Goal: Task Accomplishment & Management: Use online tool/utility

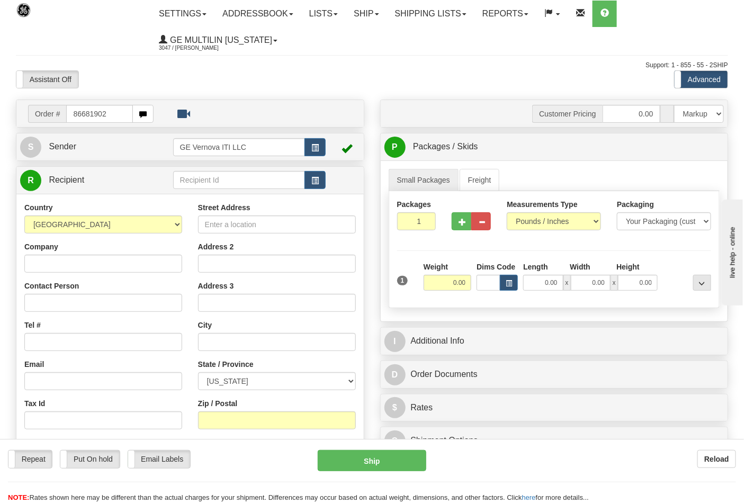
type input "86681902"
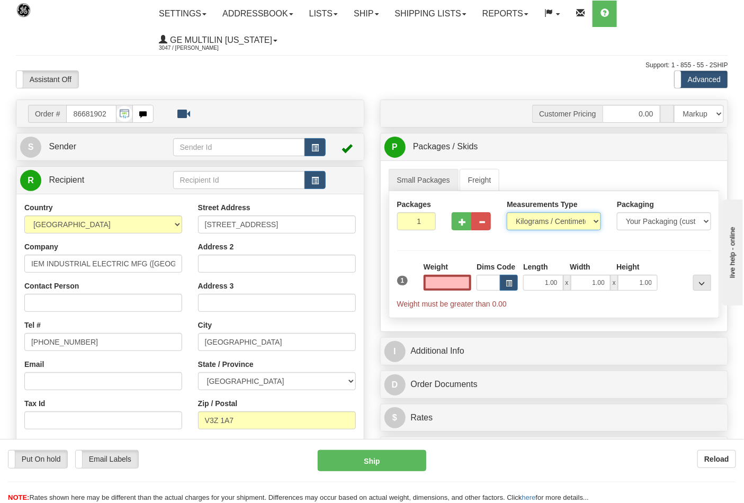
type input "0.00"
click at [528, 218] on select "Pounds / Inches Kilograms / Centimeters" at bounding box center [554, 221] width 94 height 18
select select "0"
click at [507, 213] on select "Pounds / Inches Kilograms / Centimeters" at bounding box center [554, 221] width 94 height 18
click at [466, 220] on button "button" at bounding box center [462, 221] width 20 height 18
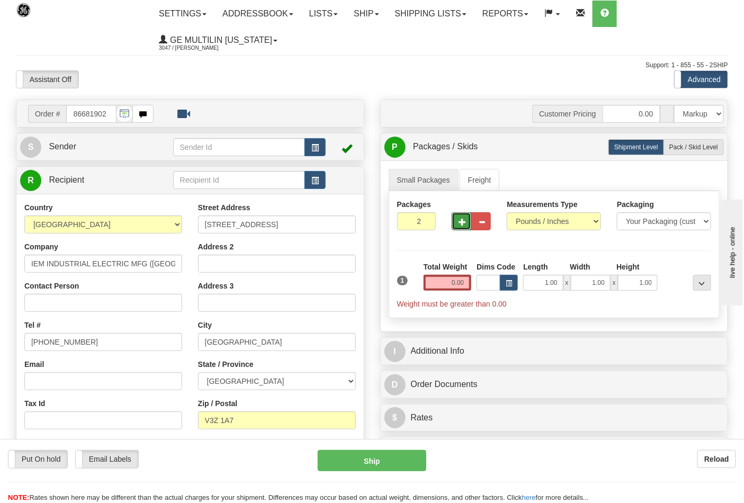
click at [466, 220] on span "button" at bounding box center [461, 222] width 7 height 7
type input "4"
click at [468, 284] on input "0.00" at bounding box center [447, 283] width 48 height 16
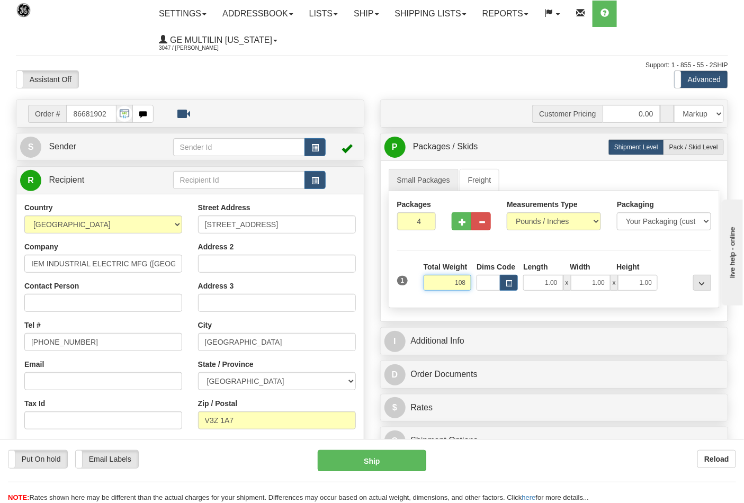
click button "Delete" at bounding box center [0, 0] width 0 height 0
type input "108.00"
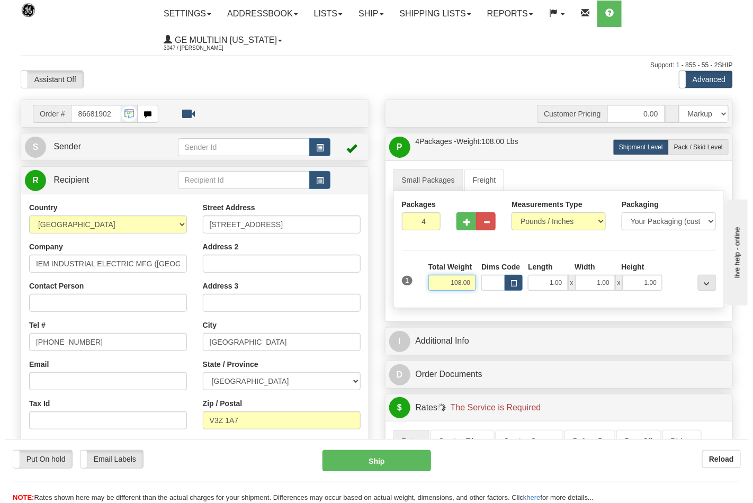
scroll to position [294, 0]
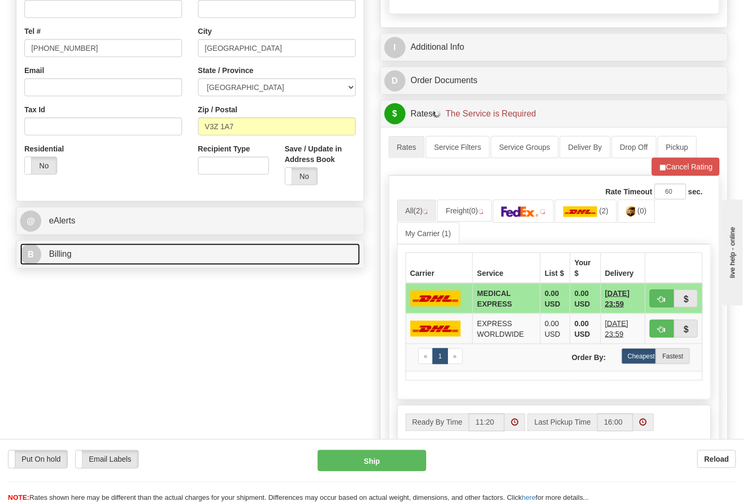
click at [130, 261] on link "B Billing" at bounding box center [190, 255] width 340 height 22
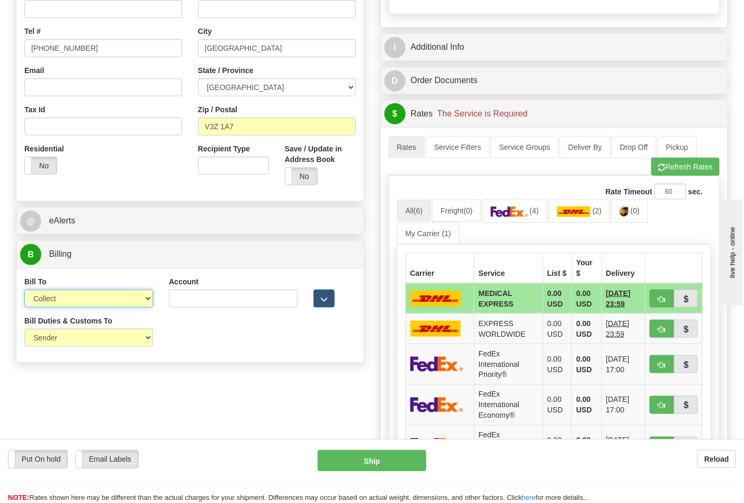
drag, startPoint x: 83, startPoint y: 299, endPoint x: 81, endPoint y: 306, distance: 7.6
click at [83, 299] on select "Sender Recipient Third Party Collect" at bounding box center [88, 299] width 129 height 18
select select "2"
click at [24, 291] on select "Sender Recipient Third Party Collect" at bounding box center [88, 299] width 129 height 18
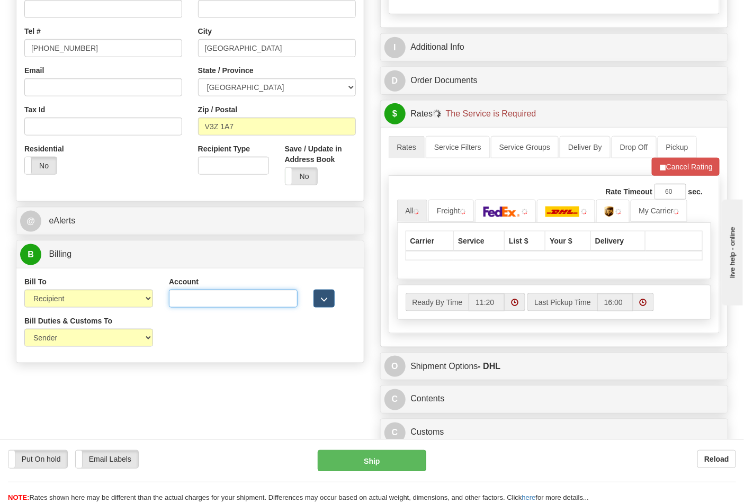
click at [182, 299] on input "Account" at bounding box center [233, 299] width 129 height 18
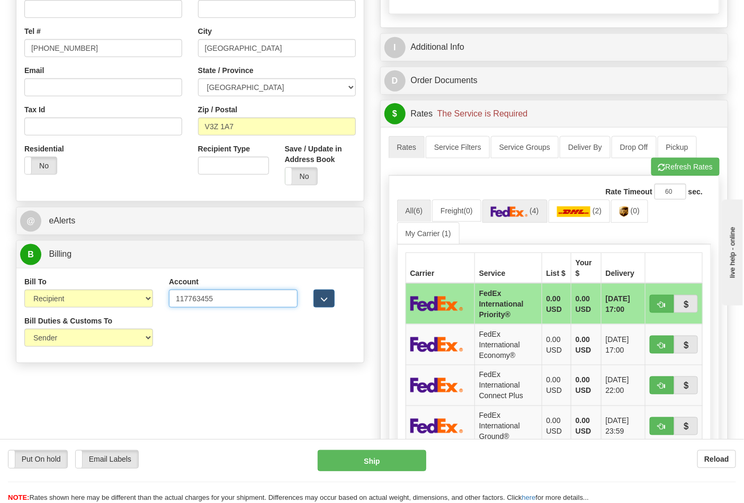
type input "117763455"
click at [508, 221] on link "(4)" at bounding box center [514, 211] width 65 height 23
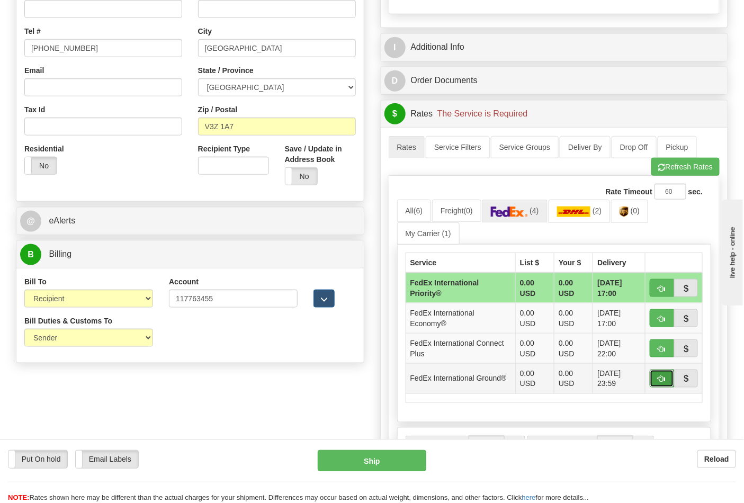
click at [662, 382] on span "button" at bounding box center [661, 379] width 7 height 7
type input "92"
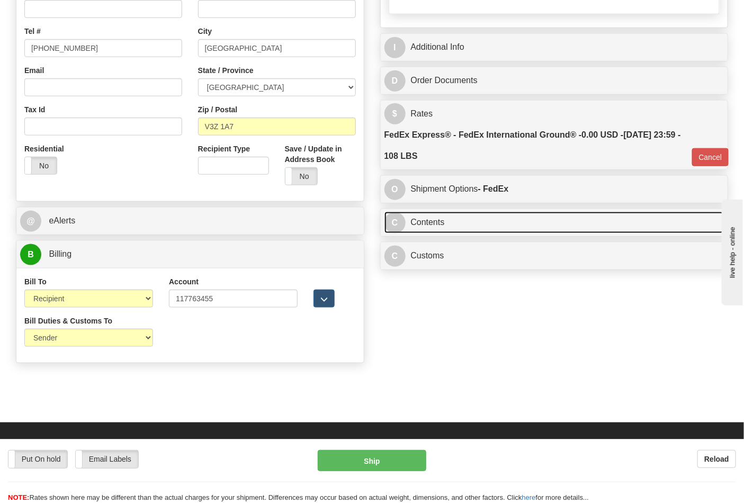
click at [448, 230] on link "C Contents" at bounding box center [554, 223] width 340 height 22
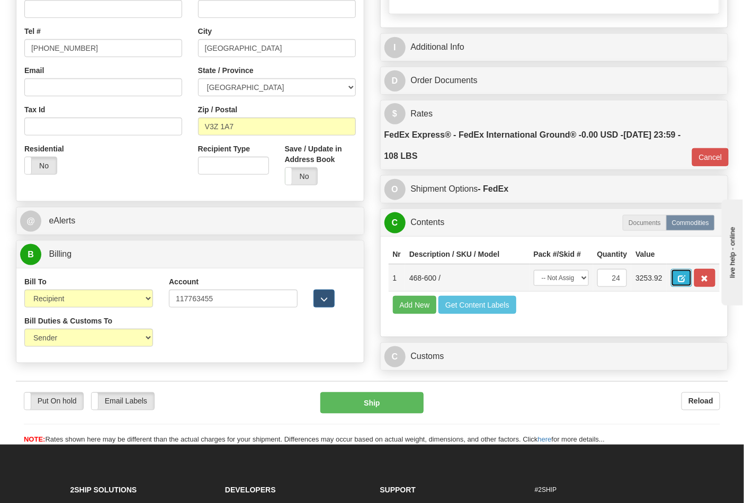
click at [685, 276] on span "button" at bounding box center [681, 278] width 7 height 7
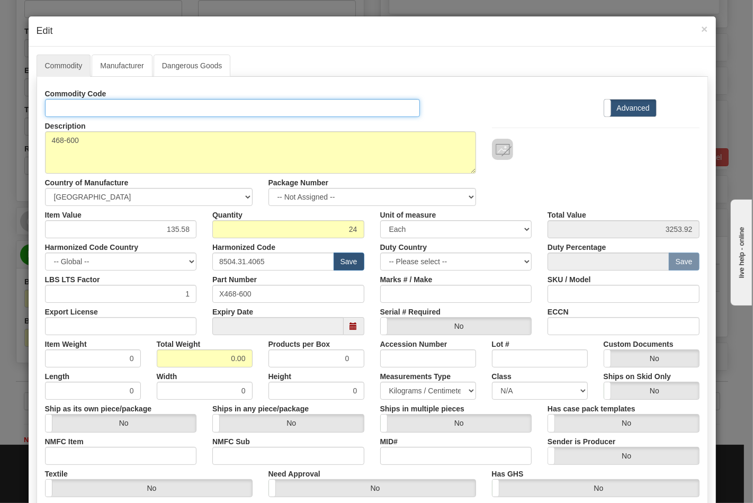
click at [114, 110] on input "Id" at bounding box center [232, 108] width 375 height 18
type input "TRANSFORMERS"
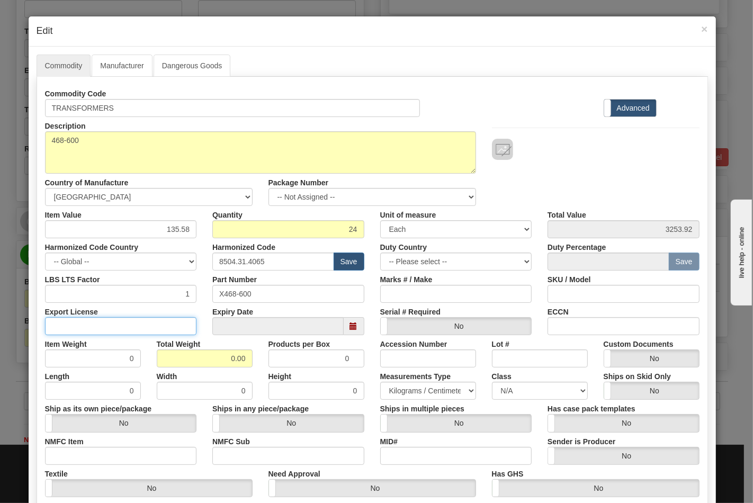
click at [147, 319] on input "Export License" at bounding box center [121, 326] width 152 height 18
type input "N/A"
drag, startPoint x: 254, startPoint y: 363, endPoint x: 266, endPoint y: 362, distance: 11.8
click at [266, 362] on div "Item Weight 0 Total Weight 0.00 Products per Box 0 Accession Number Lot # Custo…" at bounding box center [372, 351] width 670 height 32
type input "108"
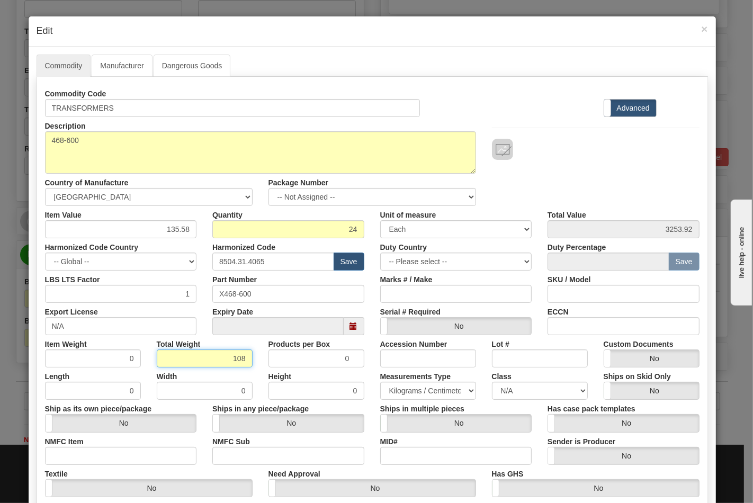
type input "4.5000"
click at [135, 458] on input "NMFC Item" at bounding box center [121, 456] width 152 height 18
type input "63170"
drag, startPoint x: 221, startPoint y: 454, endPoint x: 252, endPoint y: 467, distance: 33.7
click at [221, 454] on input "NMFC Sub" at bounding box center [288, 456] width 152 height 18
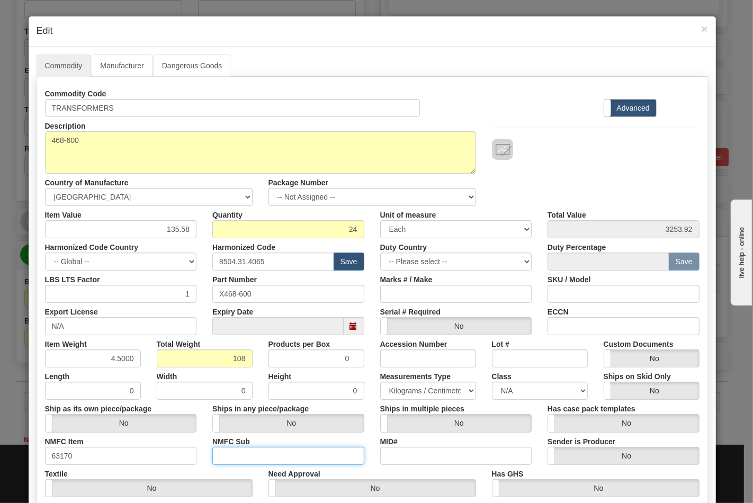
type input "4"
click at [511, 389] on select "N/A 50.0 55.0 60.0 65.0 70.0 85.0 92.5 100.0 125.0 175.0 250.0 300.0 400.0" at bounding box center [540, 391] width 96 height 18
select select "70.0"
click at [492, 382] on select "N/A 50.0 55.0 60.0 65.0 70.0 85.0 92.5 100.0 125.0 175.0 250.0 300.0 400.0" at bounding box center [540, 391] width 96 height 18
click at [565, 321] on input "ECCN" at bounding box center [623, 326] width 152 height 18
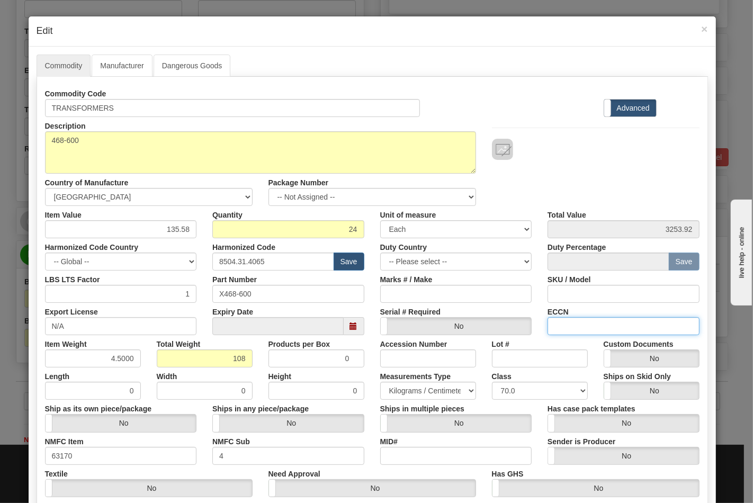
type input "EAR99"
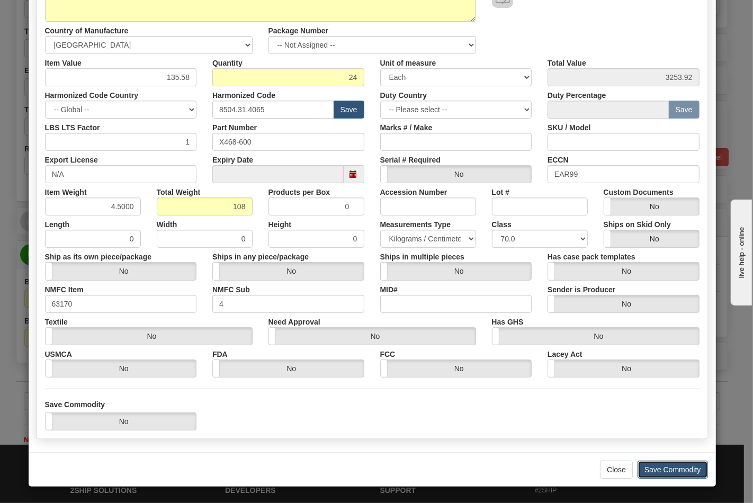
click at [649, 469] on button "Save Commodity" at bounding box center [672, 470] width 70 height 18
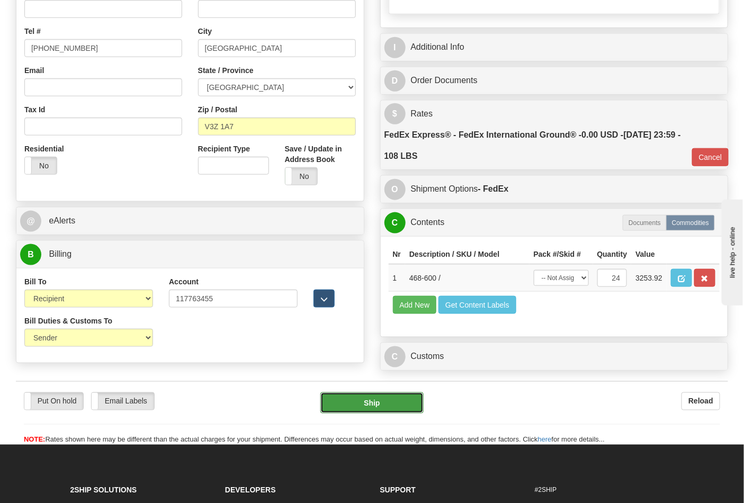
click at [368, 413] on button "Ship" at bounding box center [371, 402] width 103 height 21
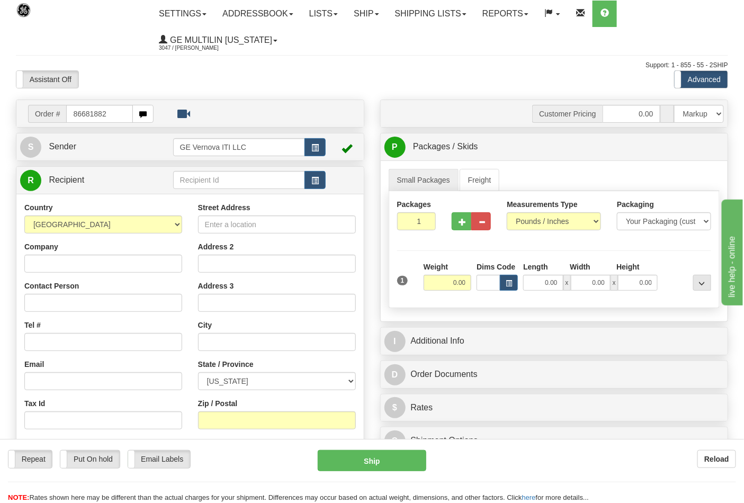
type input "86681882"
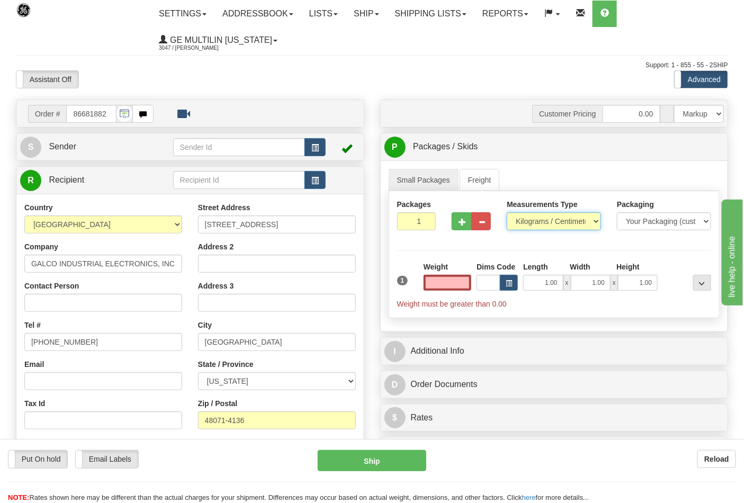
type input "0.00"
drag, startPoint x: 524, startPoint y: 219, endPoint x: 527, endPoint y: 229, distance: 9.9
click at [524, 219] on select "Pounds / Inches Kilograms / Centimeters" at bounding box center [554, 221] width 94 height 18
select select "0"
click at [507, 213] on select "Pounds / Inches Kilograms / Centimeters" at bounding box center [554, 221] width 94 height 18
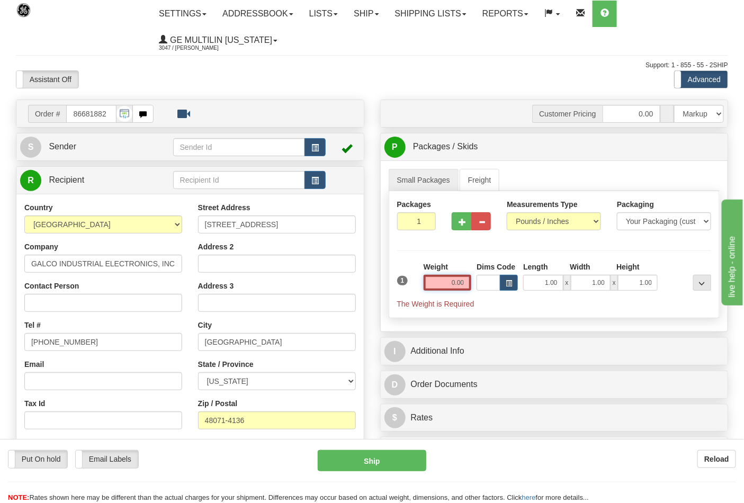
click at [464, 282] on input "0.00" at bounding box center [447, 283] width 48 height 16
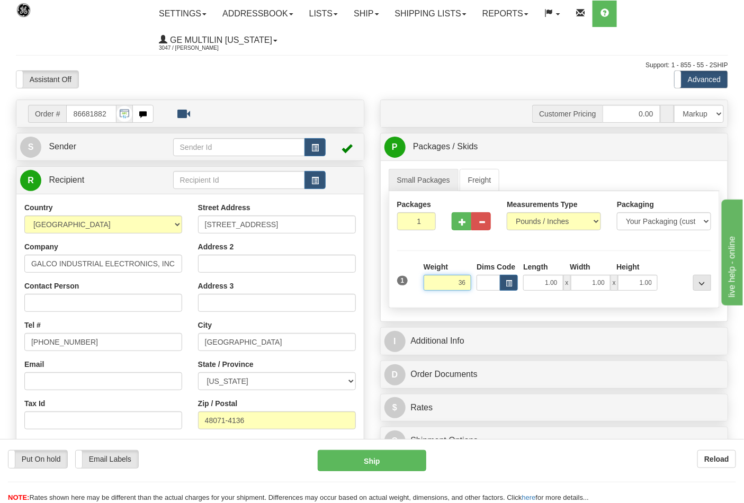
click button "Delete" at bounding box center [0, 0] width 0 height 0
type input "36.00"
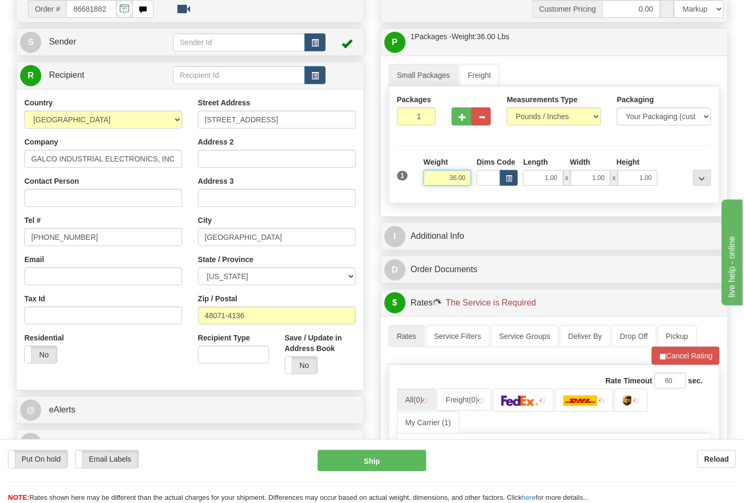
scroll to position [235, 0]
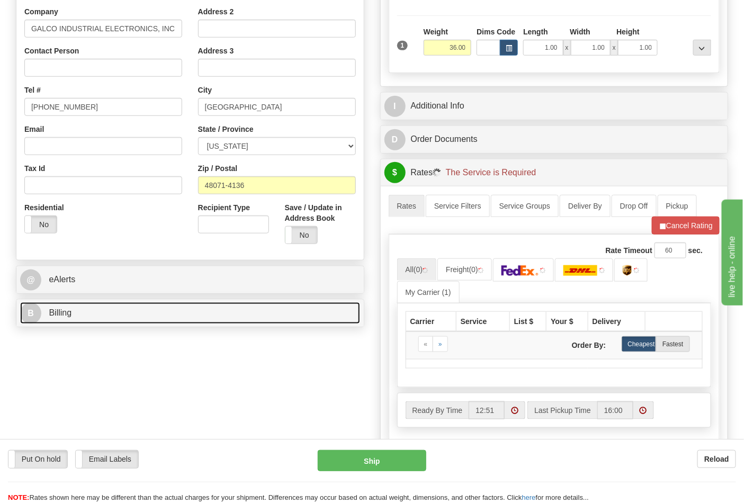
click at [114, 320] on link "B Billing" at bounding box center [190, 313] width 340 height 22
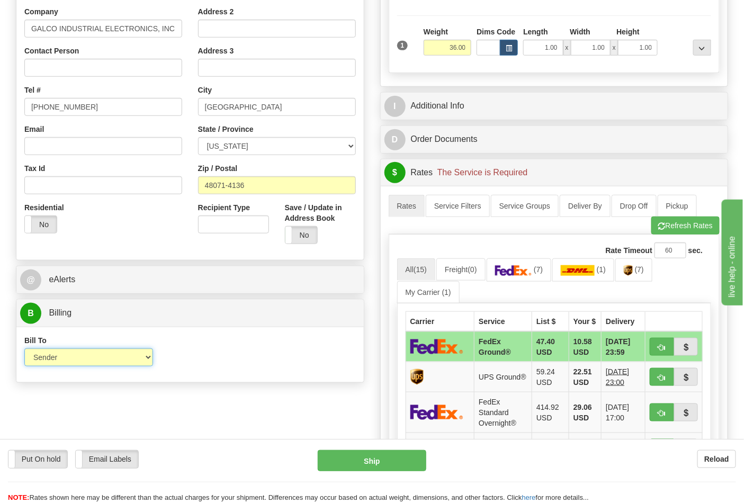
click at [67, 362] on select "Sender Recipient Third Party Collect" at bounding box center [88, 357] width 129 height 18
select select "2"
click at [24, 349] on select "Sender Recipient Third Party Collect" at bounding box center [88, 357] width 129 height 18
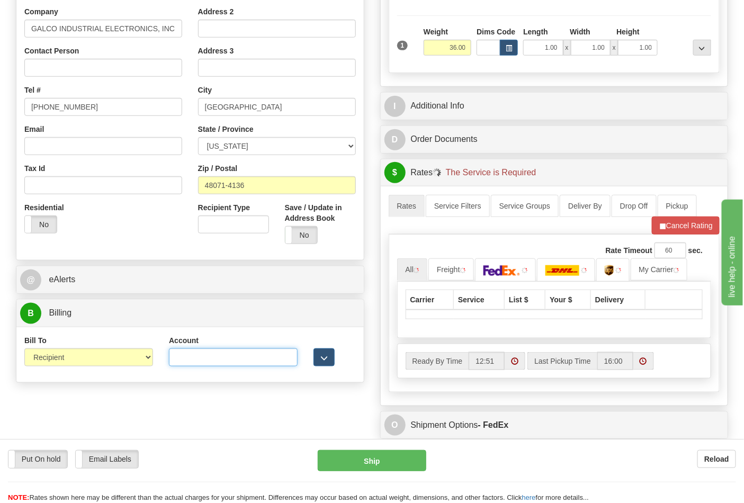
click at [184, 355] on input "Account" at bounding box center [233, 357] width 129 height 18
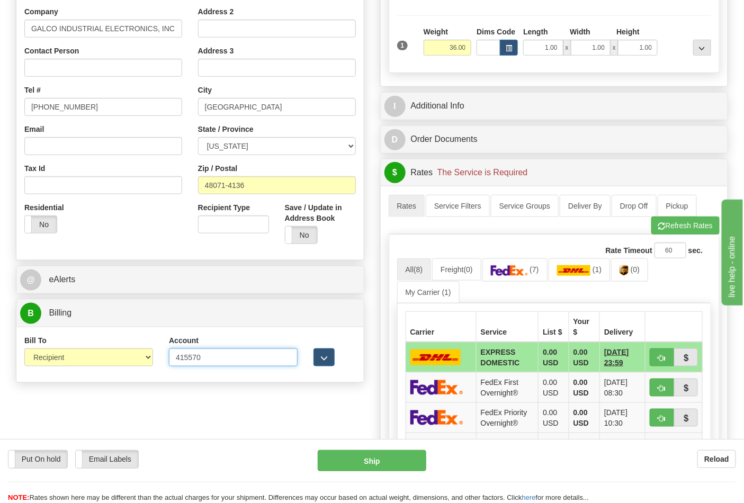
type input "415570"
click button "Delete" at bounding box center [0, 0] width 0 height 0
click at [668, 231] on button "Refresh Rates" at bounding box center [685, 226] width 68 height 18
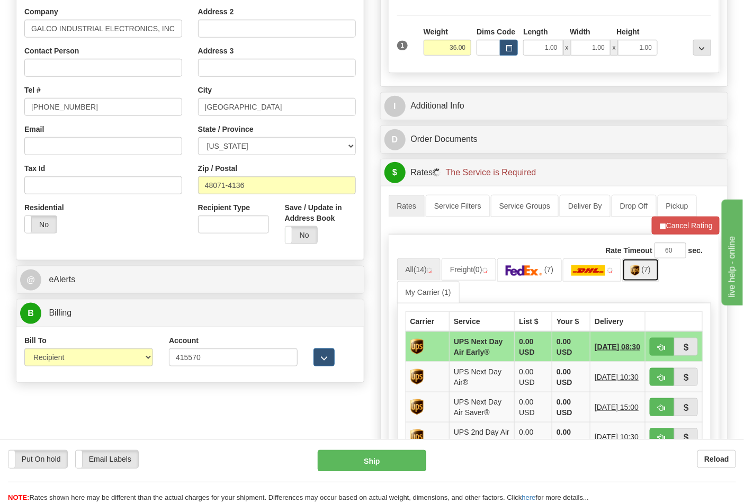
click at [647, 278] on link "(7)" at bounding box center [640, 269] width 37 height 23
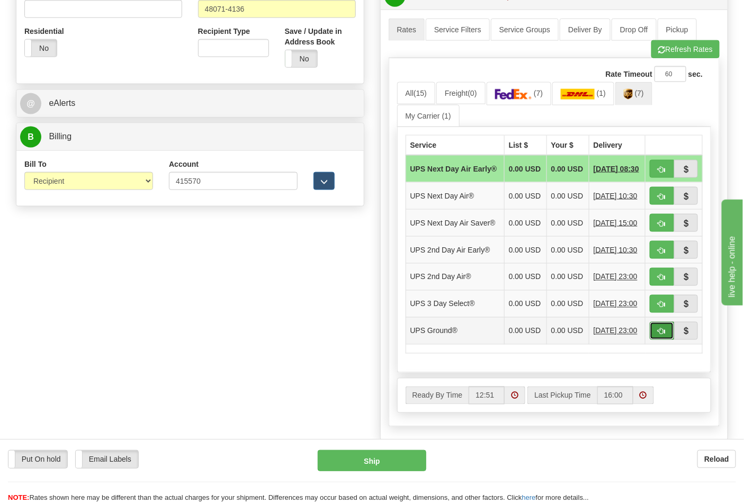
click at [655, 340] on button "button" at bounding box center [662, 331] width 24 height 18
type input "03"
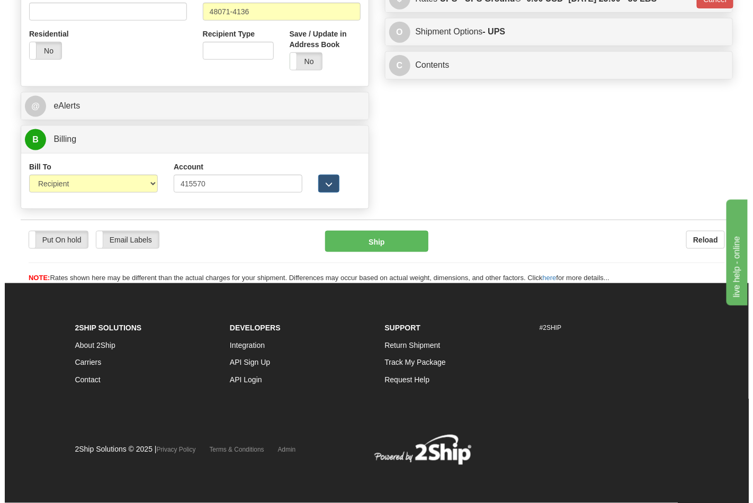
scroll to position [395, 0]
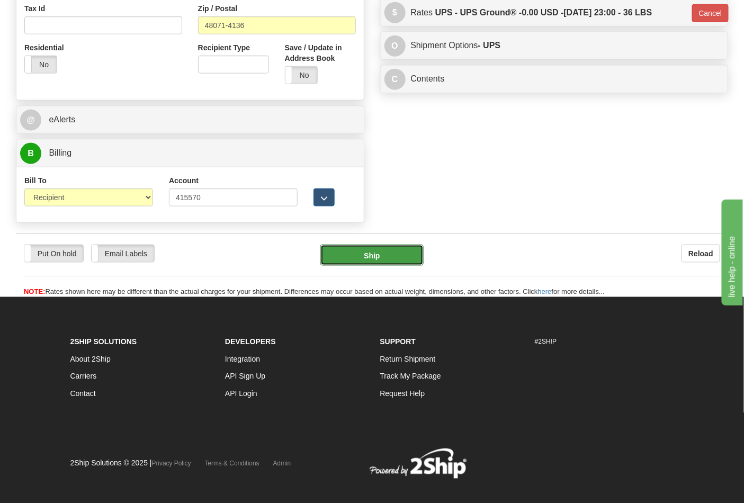
click at [363, 251] on button "Ship" at bounding box center [371, 255] width 103 height 21
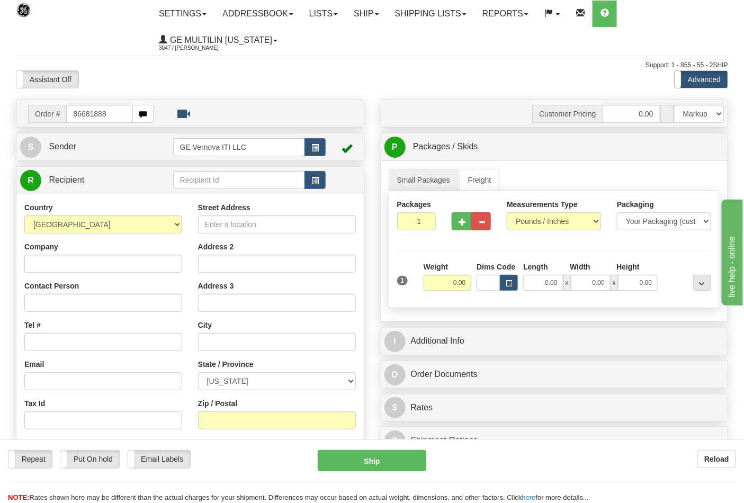
type input "86681888"
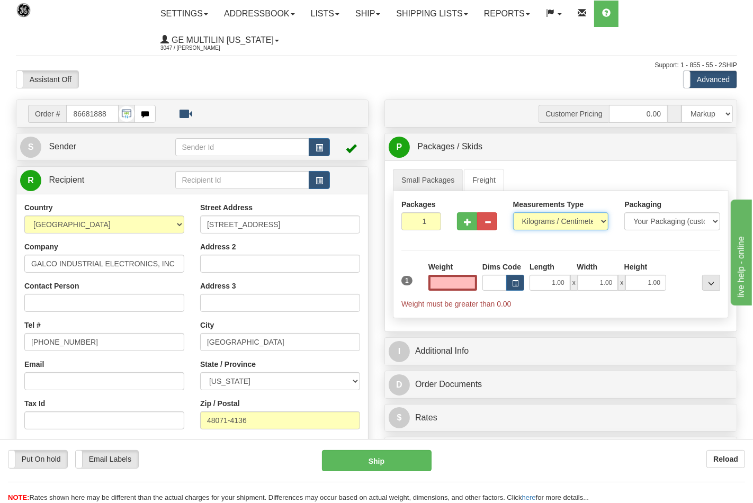
type input "0.00"
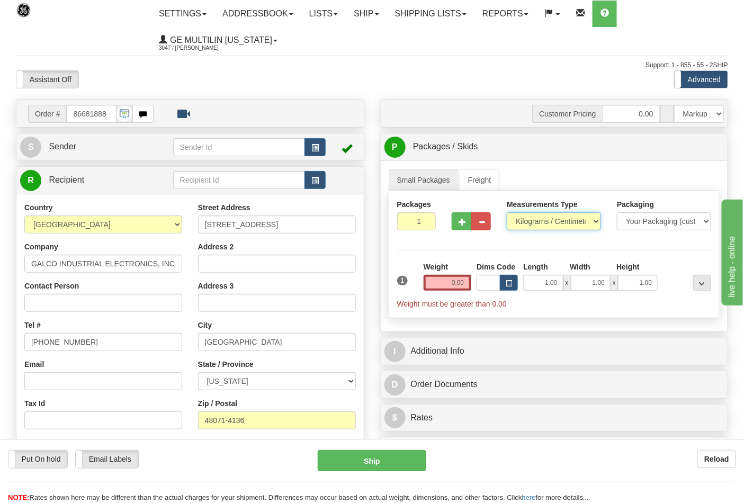
click at [540, 222] on select "Pounds / Inches Kilograms / Centimeters" at bounding box center [554, 221] width 94 height 18
select select "0"
click at [507, 213] on select "Pounds / Inches Kilograms / Centimeters" at bounding box center [554, 221] width 94 height 18
click at [463, 288] on input "0.00" at bounding box center [447, 283] width 48 height 16
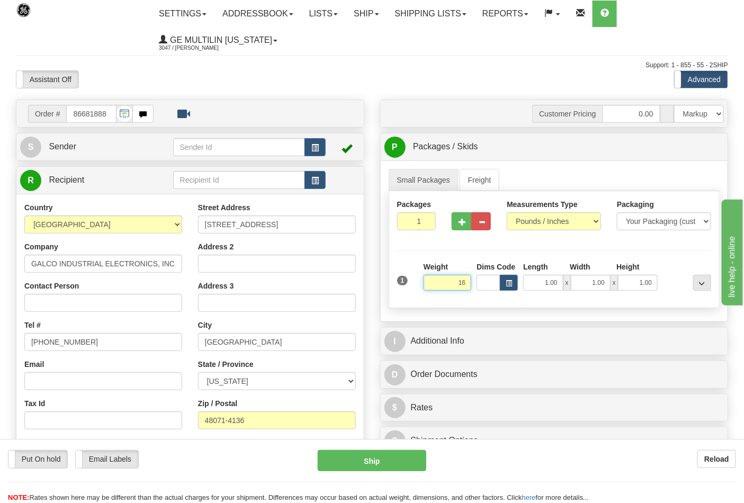
click button "Delete" at bounding box center [0, 0] width 0 height 0
type input "16.00"
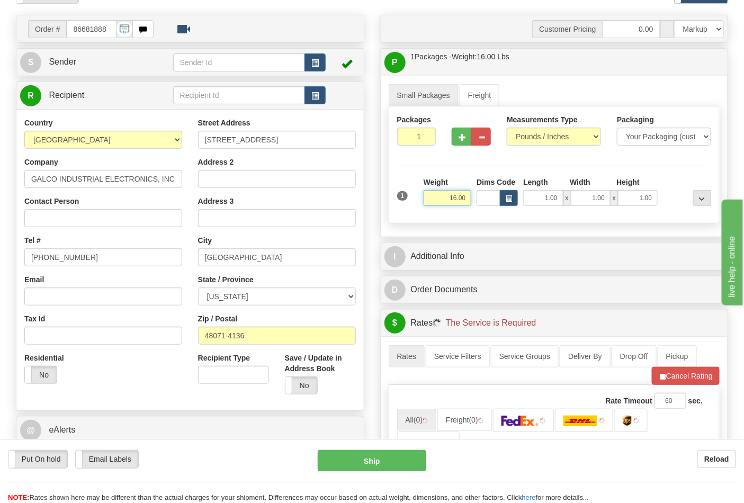
scroll to position [176, 0]
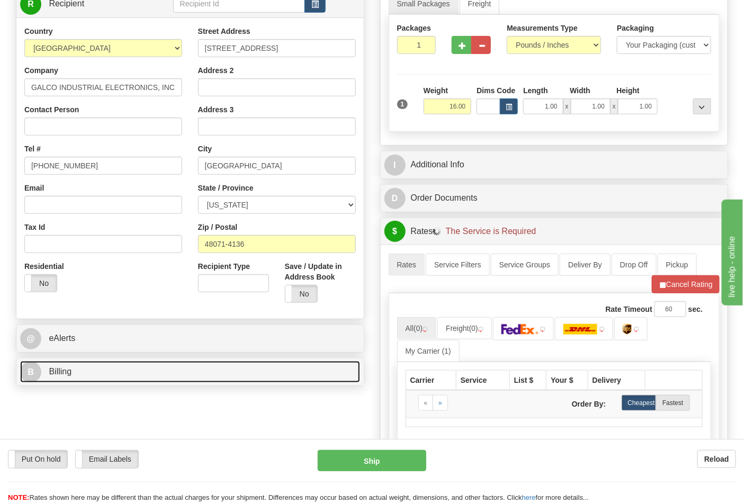
click at [104, 373] on link "B Billing" at bounding box center [190, 372] width 340 height 22
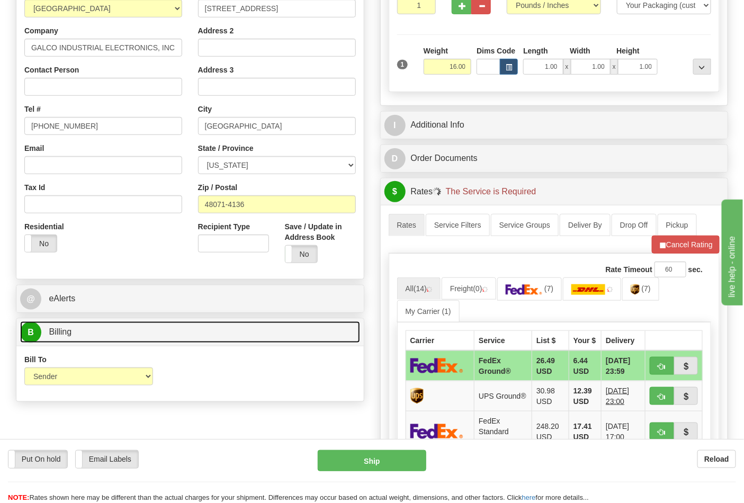
scroll to position [235, 0]
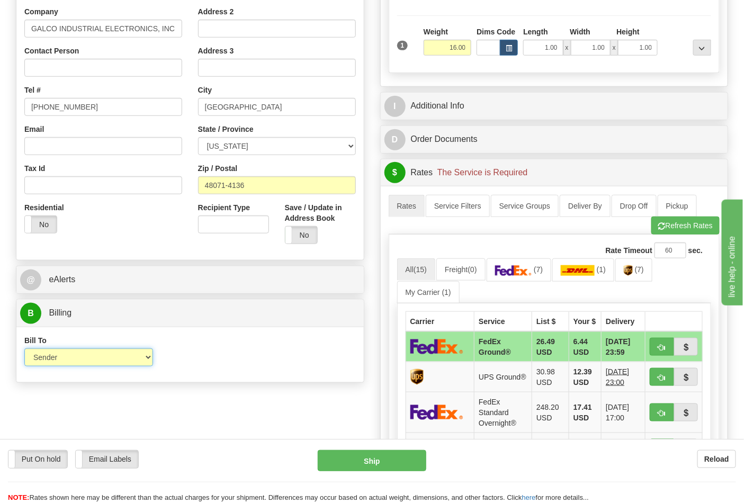
click at [83, 357] on select "Sender Recipient Third Party Collect" at bounding box center [88, 357] width 129 height 18
select select "2"
click at [24, 349] on select "Sender Recipient Third Party Collect" at bounding box center [88, 357] width 129 height 18
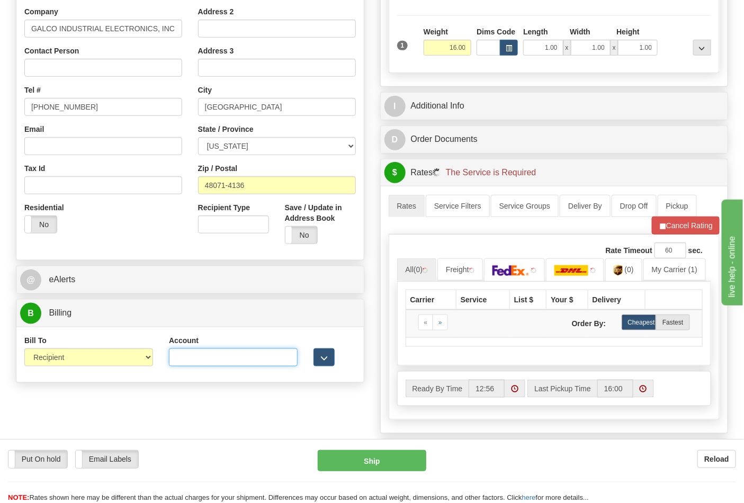
click at [240, 353] on input "Account" at bounding box center [233, 357] width 129 height 18
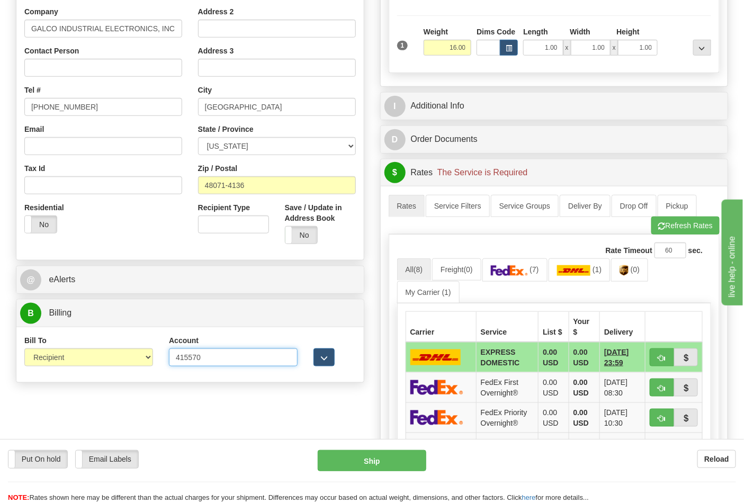
type input "415570"
click button "Delete" at bounding box center [0, 0] width 0 height 0
click at [675, 226] on button "Refresh Rates" at bounding box center [685, 226] width 68 height 18
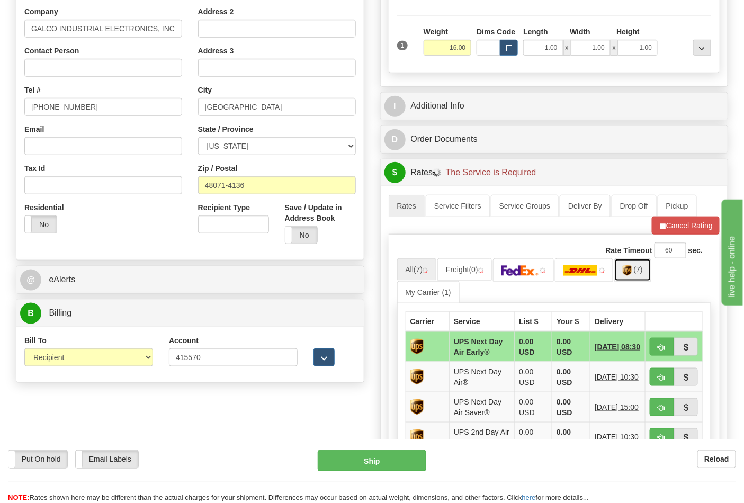
drag, startPoint x: 647, startPoint y: 273, endPoint x: 638, endPoint y: 276, distance: 9.5
click at [643, 272] on span "(7)" at bounding box center [638, 269] width 9 height 8
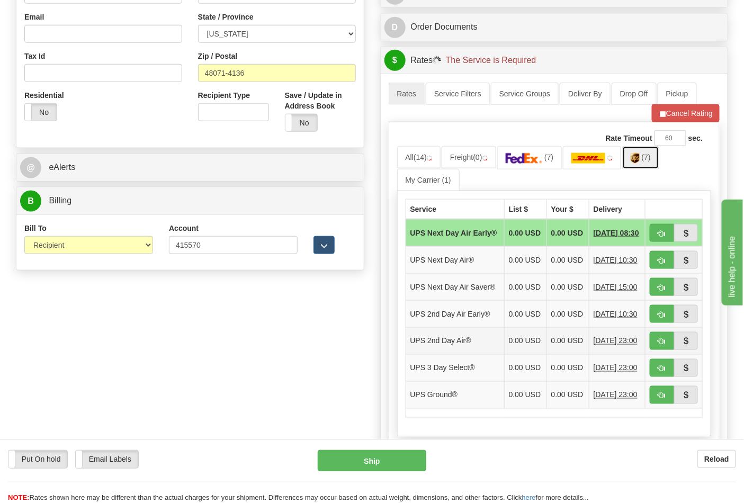
scroll to position [411, 0]
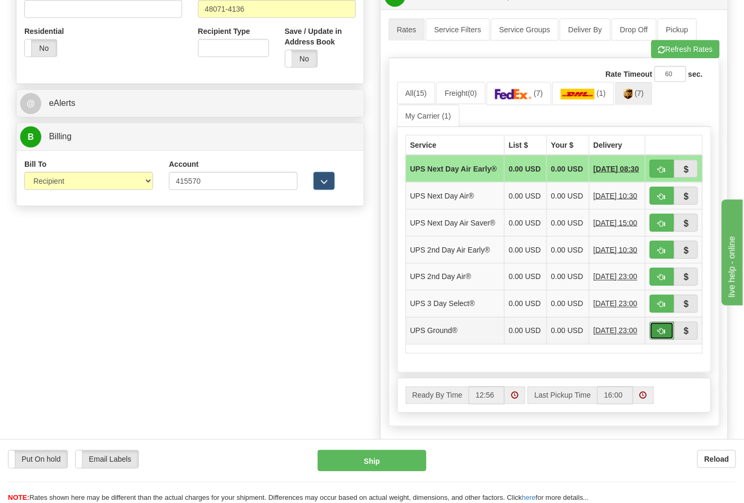
click at [657, 340] on button "button" at bounding box center [662, 331] width 24 height 18
type input "03"
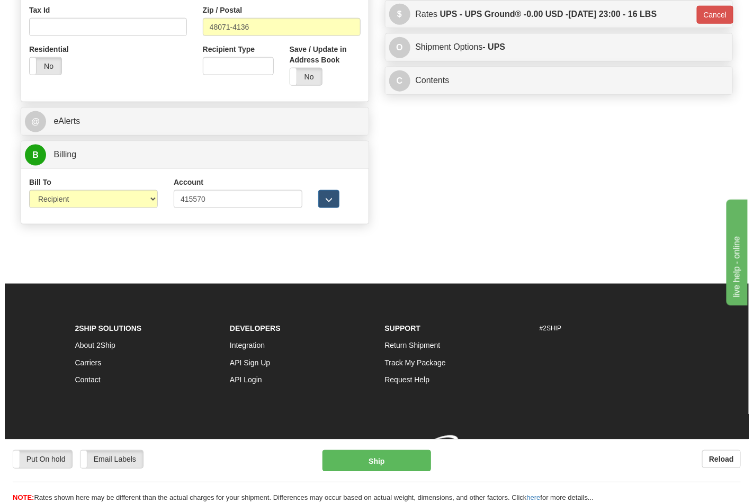
scroll to position [395, 0]
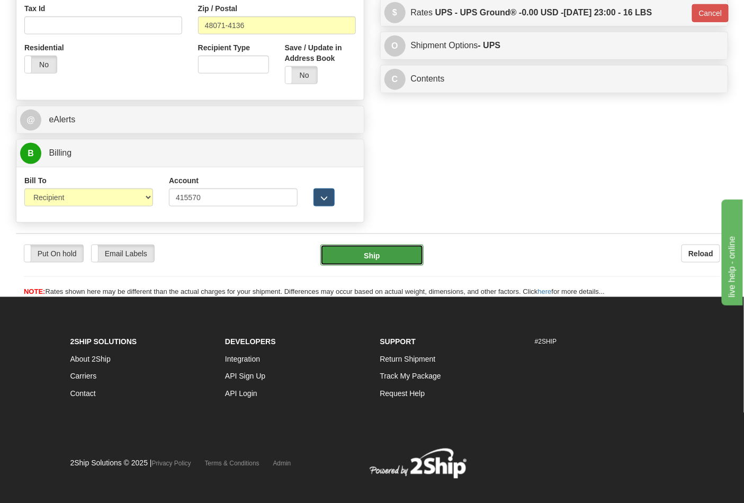
click at [380, 254] on button "Ship" at bounding box center [371, 255] width 103 height 21
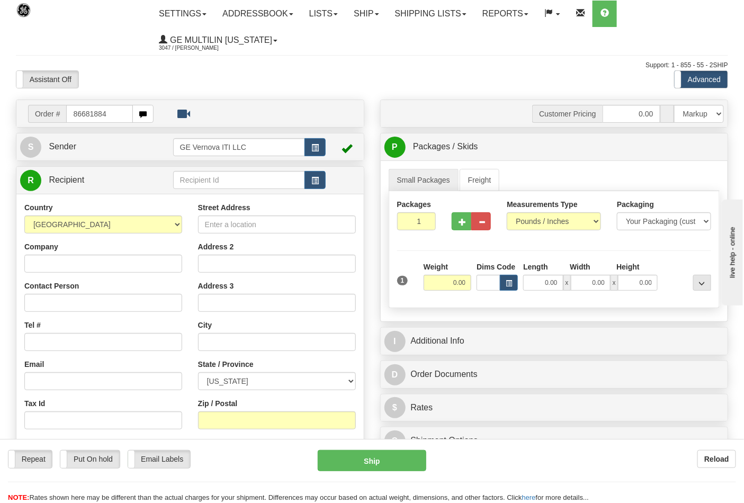
type input "86681884"
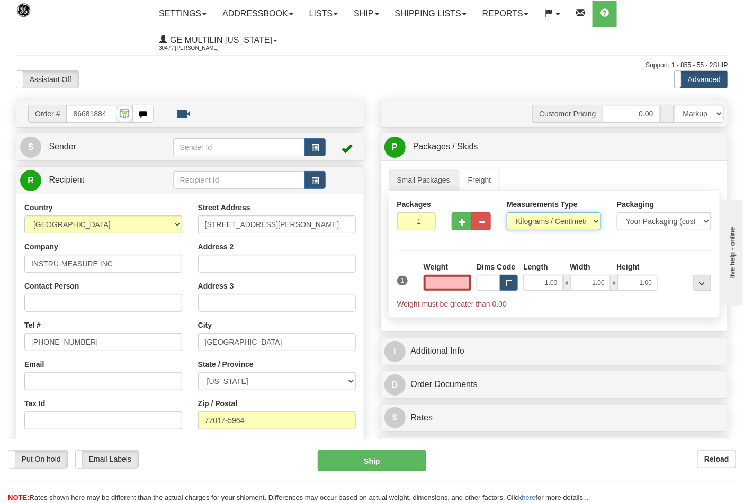
type input "0.00"
click at [543, 221] on select "Pounds / Inches Kilograms / Centimeters" at bounding box center [554, 221] width 94 height 18
select select "0"
click at [507, 213] on select "Pounds / Inches Kilograms / Centimeters" at bounding box center [554, 221] width 94 height 18
click at [468, 282] on input "0.00" at bounding box center [447, 283] width 48 height 16
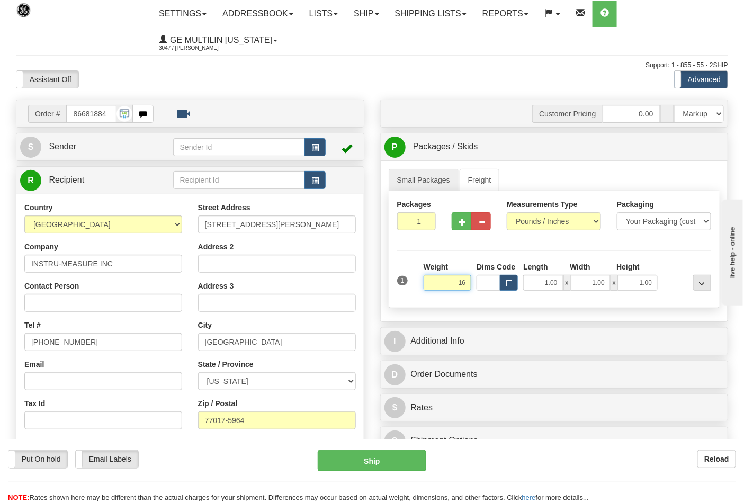
click button "Delete" at bounding box center [0, 0] width 0 height 0
type input "16.00"
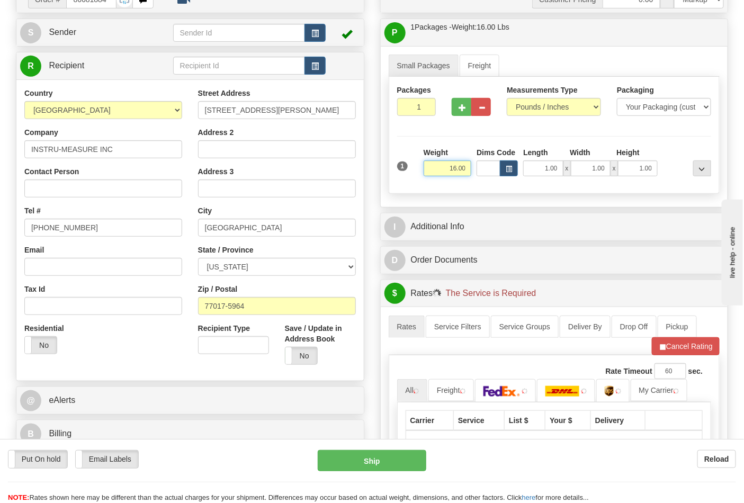
scroll to position [235, 0]
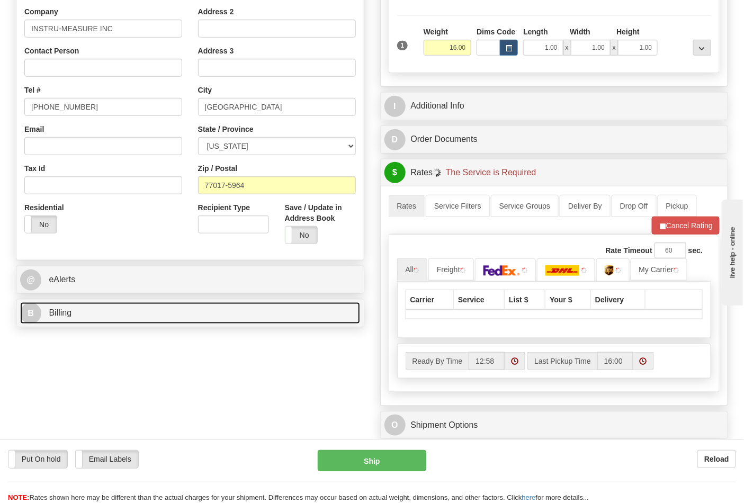
click at [104, 317] on link "B Billing" at bounding box center [190, 313] width 340 height 22
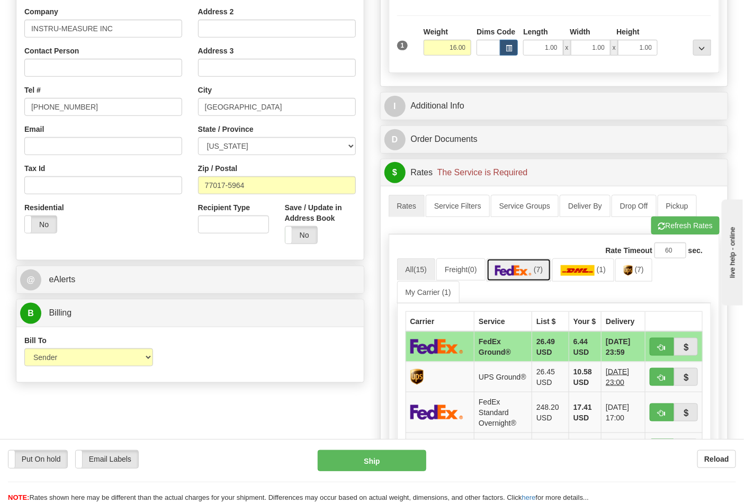
click at [530, 276] on img at bounding box center [513, 270] width 37 height 11
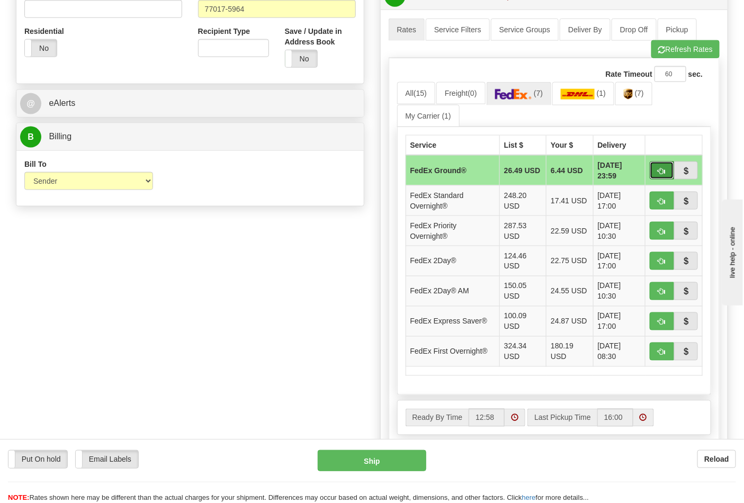
click at [653, 175] on button "button" at bounding box center [662, 170] width 24 height 18
type input "92"
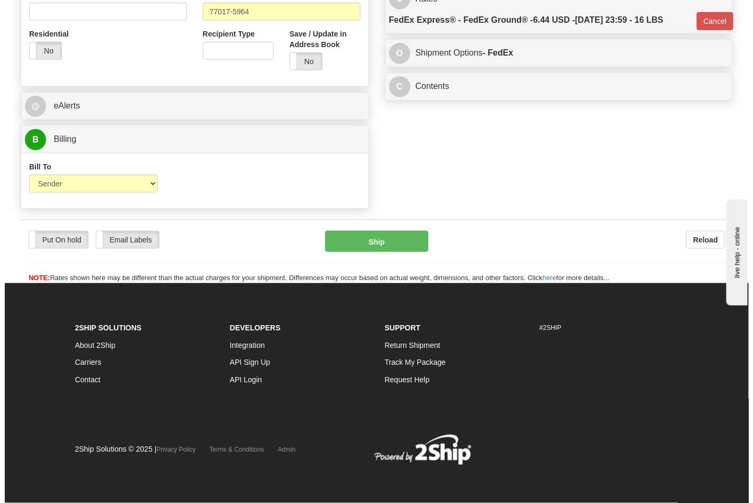
scroll to position [395, 0]
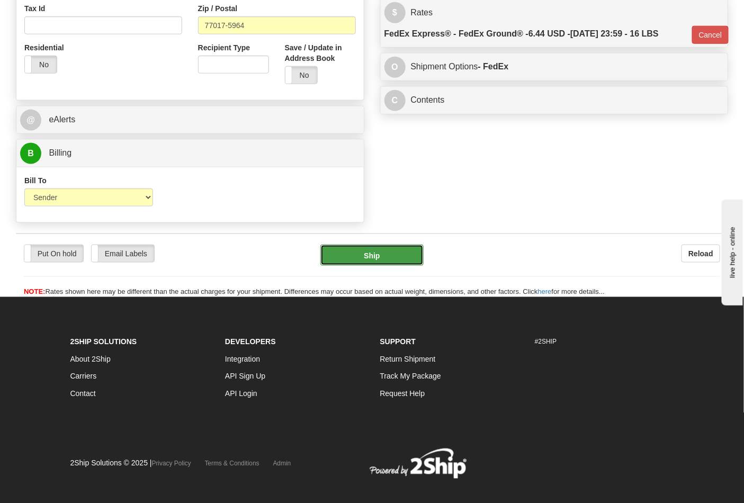
click at [388, 255] on button "Ship" at bounding box center [371, 255] width 103 height 21
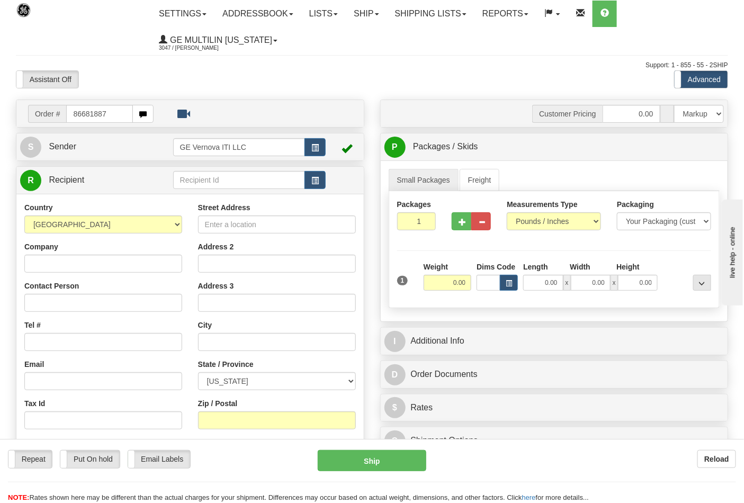
type input "86681887"
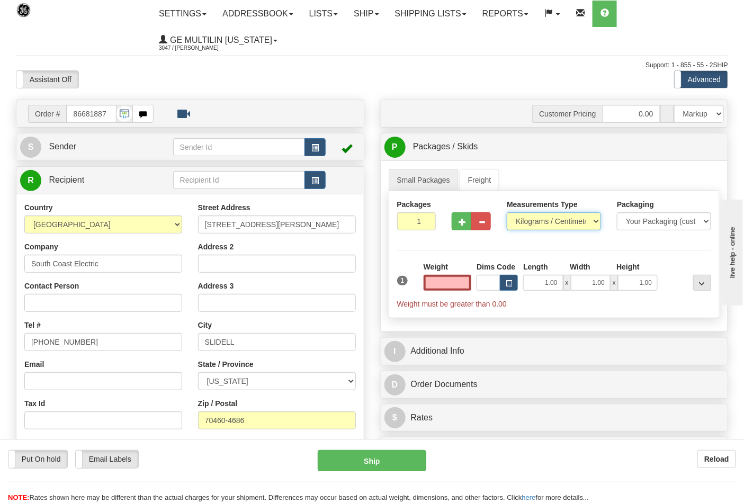
type input "0.00"
click at [555, 226] on select "Pounds / Inches Kilograms / Centimeters" at bounding box center [554, 221] width 94 height 18
select select "0"
click at [507, 213] on select "Pounds / Inches Kilograms / Centimeters" at bounding box center [554, 221] width 94 height 18
click at [464, 227] on button "button" at bounding box center [462, 221] width 20 height 18
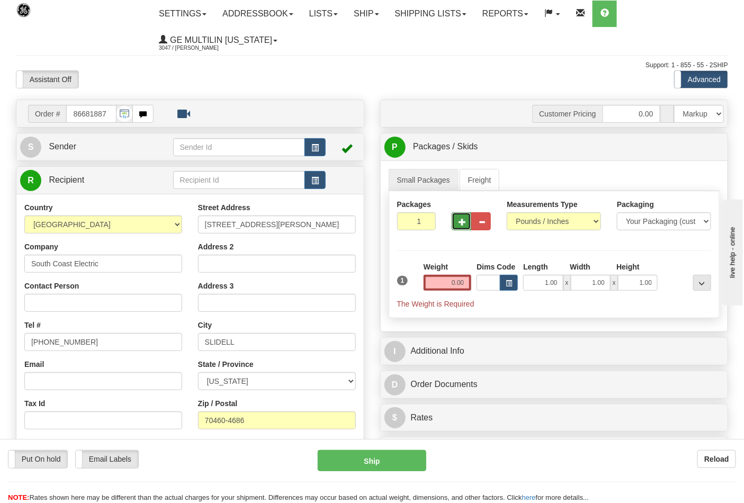
type input "2"
click at [461, 283] on input "0.00" at bounding box center [447, 283] width 48 height 16
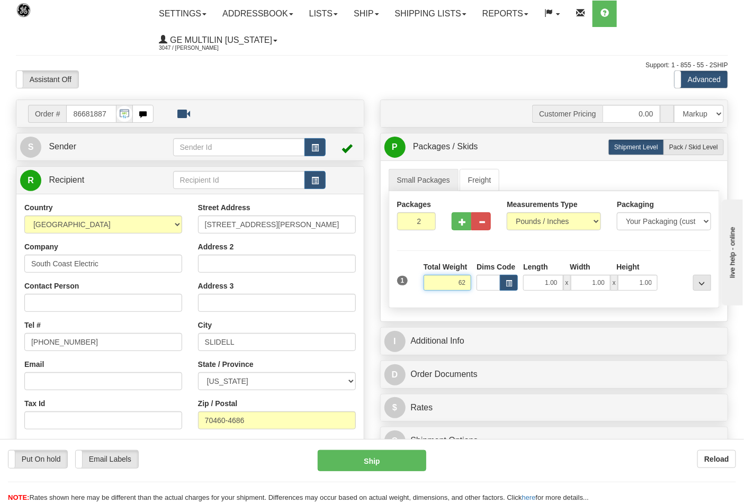
click button "Delete" at bounding box center [0, 0] width 0 height 0
type input "62.00"
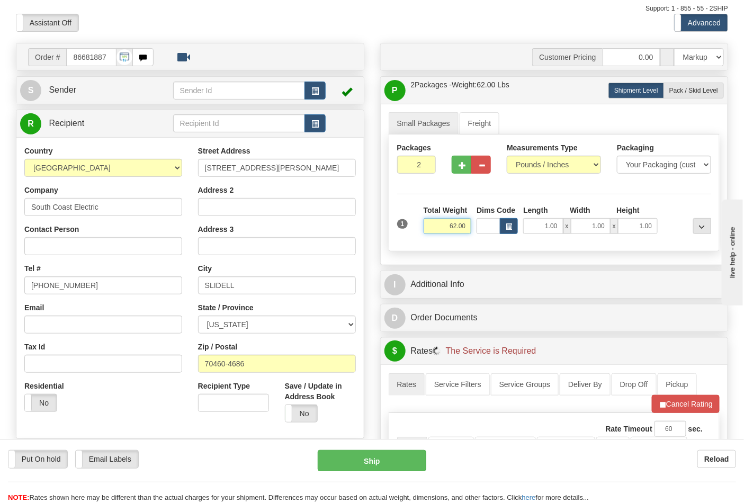
scroll to position [176, 0]
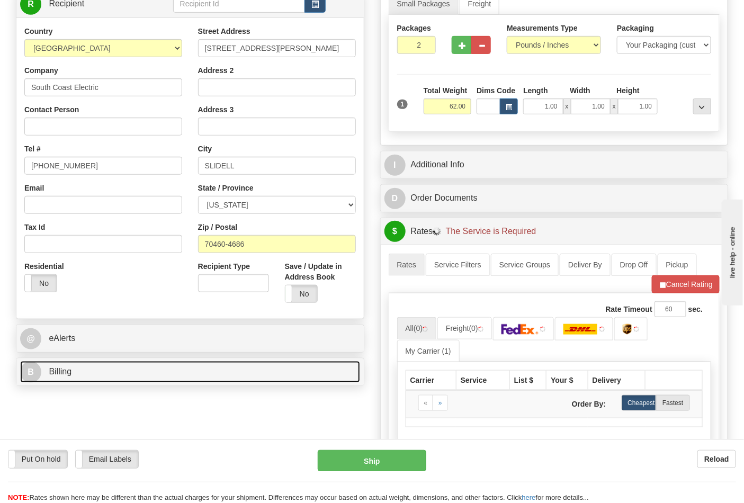
click at [106, 363] on link "B Billing" at bounding box center [190, 372] width 340 height 22
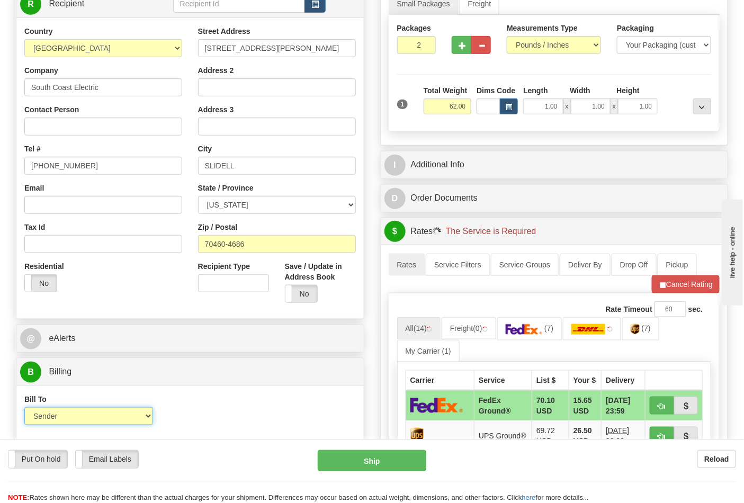
click at [77, 414] on select "Sender Recipient Third Party Collect" at bounding box center [88, 416] width 129 height 18
select select "2"
click at [24, 409] on select "Sender Recipient Third Party Collect" at bounding box center [88, 416] width 129 height 18
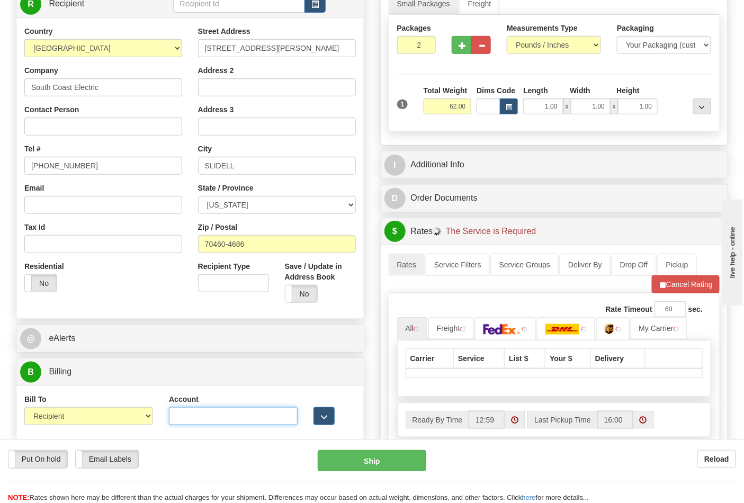
click at [187, 413] on input "Account" at bounding box center [233, 416] width 129 height 18
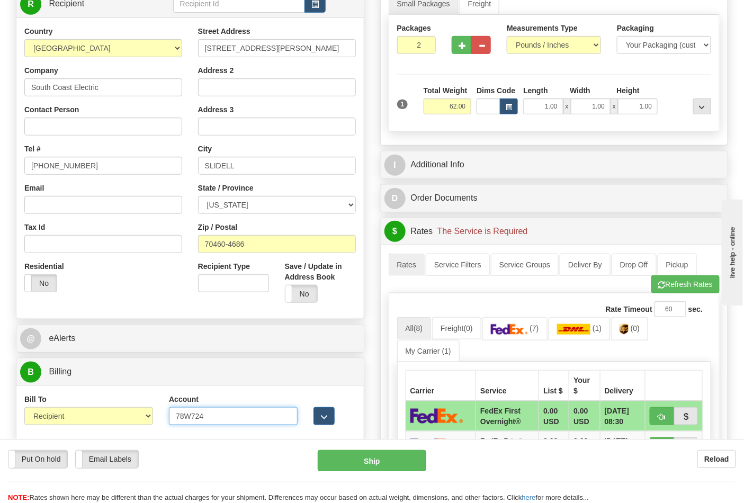
type input "78W724"
click button "Delete" at bounding box center [0, 0] width 0 height 0
click at [665, 286] on button "Refresh Rates" at bounding box center [685, 284] width 68 height 18
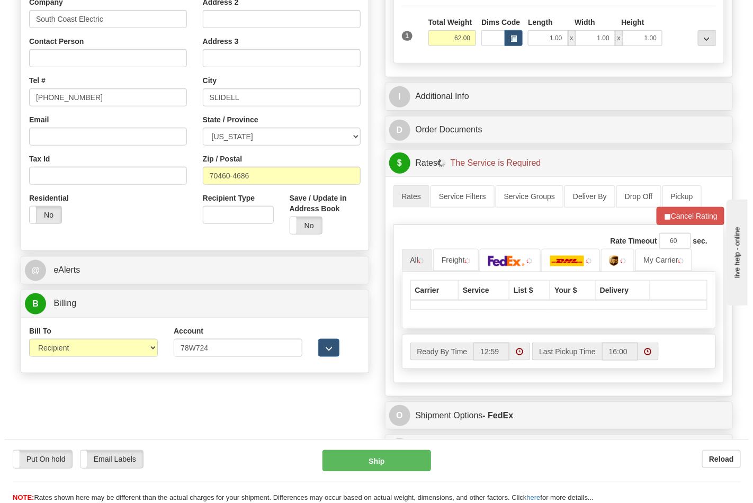
scroll to position [353, 0]
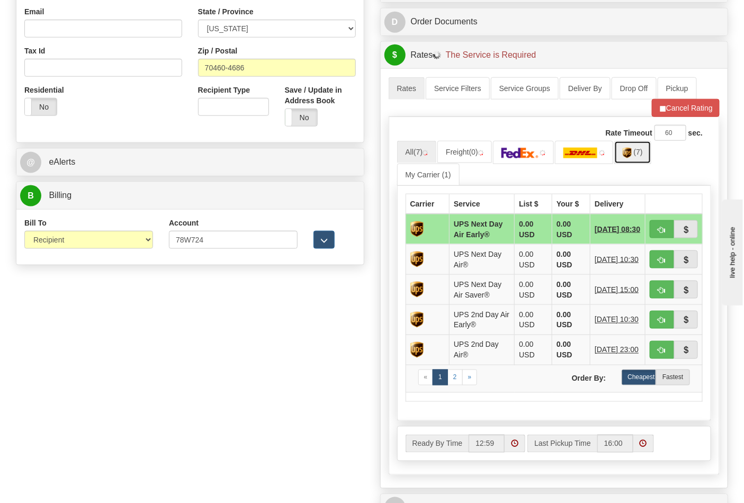
click at [637, 156] on link "(7)" at bounding box center [632, 152] width 37 height 23
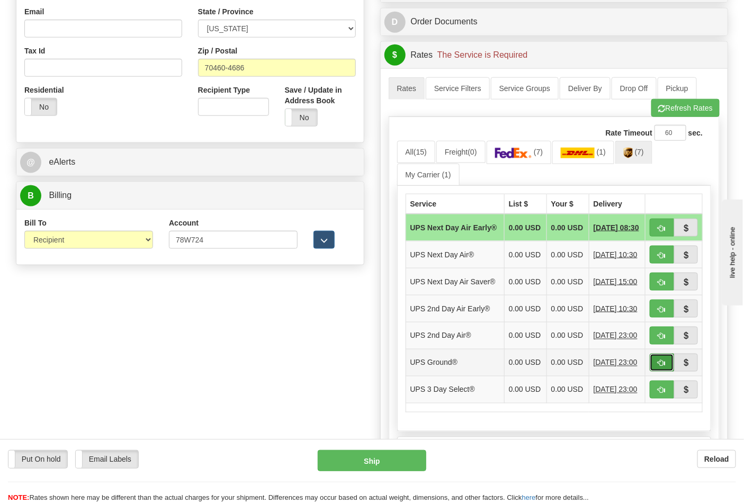
click at [659, 367] on span "button" at bounding box center [661, 363] width 7 height 7
type input "03"
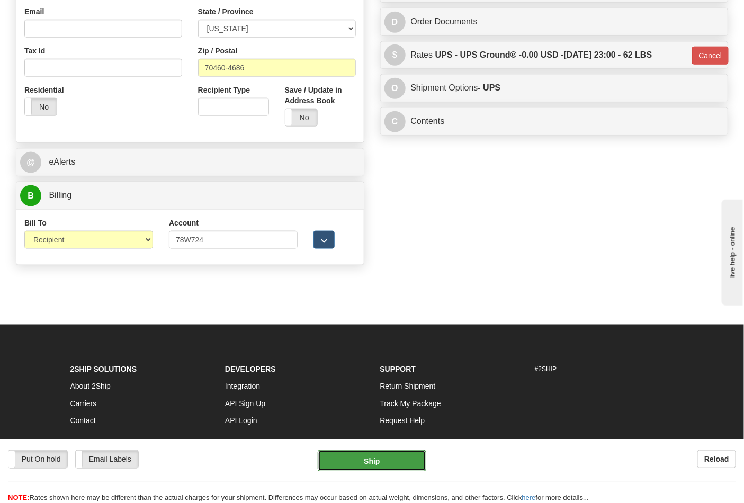
click at [394, 464] on button "Ship" at bounding box center [372, 460] width 108 height 21
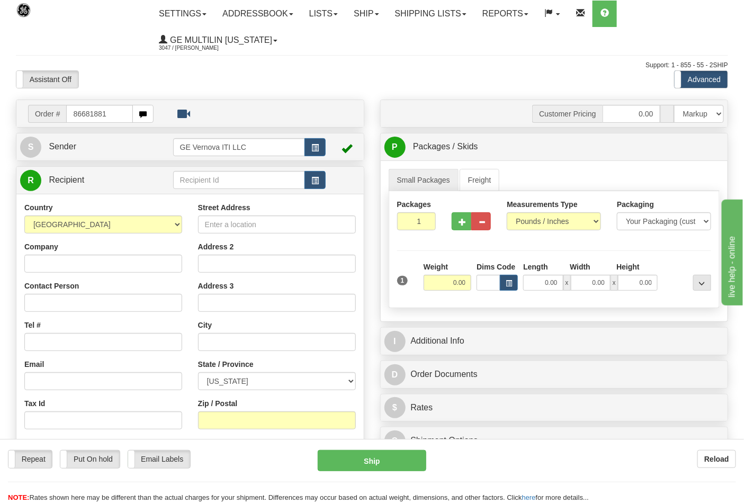
type input "86681881"
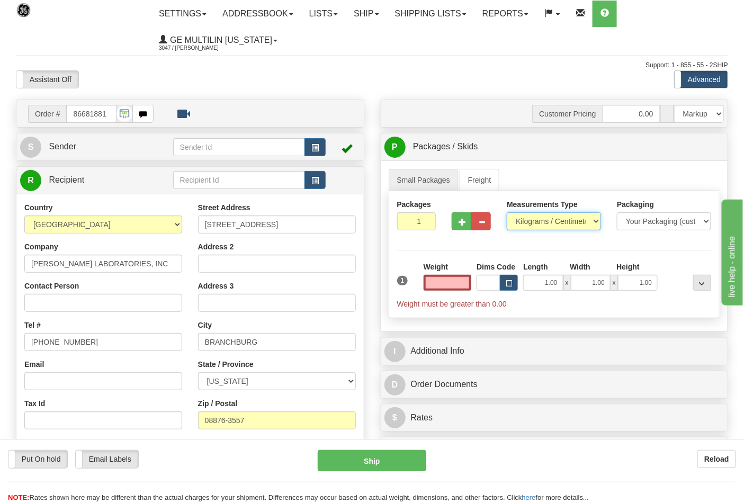
type input "0.00"
drag, startPoint x: 530, startPoint y: 218, endPoint x: 531, endPoint y: 228, distance: 9.7
click at [531, 218] on select "Pounds / Inches Kilograms / Centimeters" at bounding box center [554, 221] width 94 height 18
select select "0"
click at [507, 213] on select "Pounds / Inches Kilograms / Centimeters" at bounding box center [554, 221] width 94 height 18
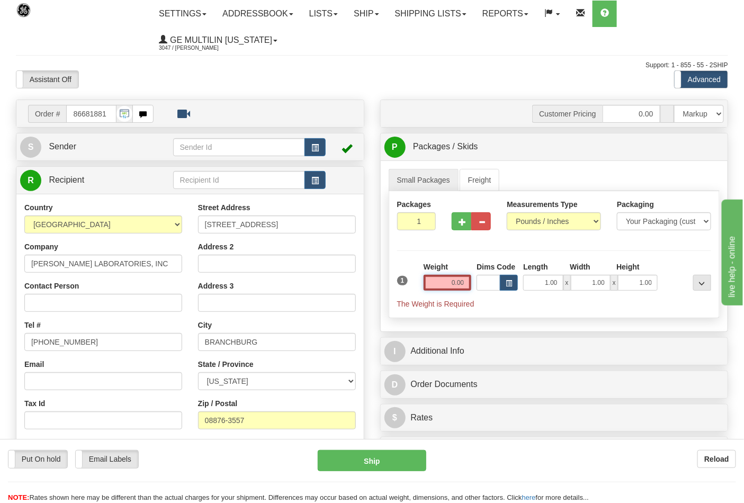
click at [467, 277] on input "0.00" at bounding box center [447, 283] width 48 height 16
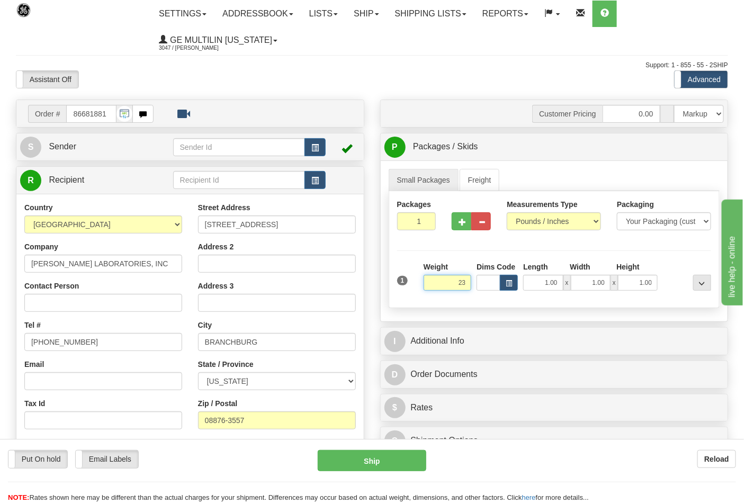
click button "Delete" at bounding box center [0, 0] width 0 height 0
type input "23.00"
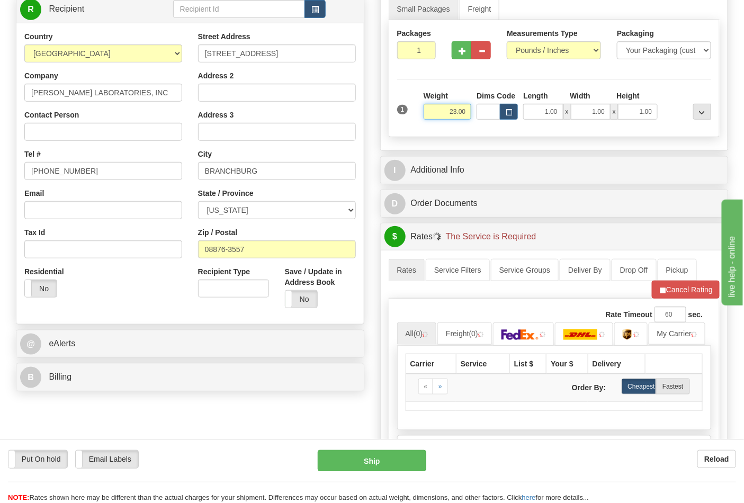
scroll to position [294, 0]
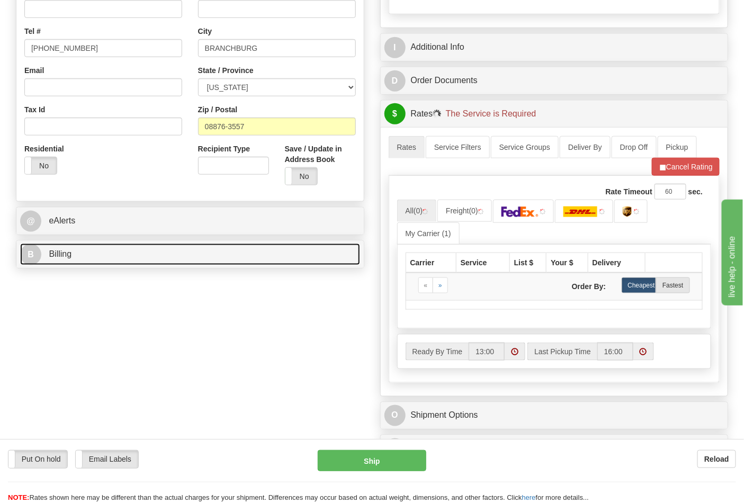
click at [122, 257] on link "B Billing" at bounding box center [190, 255] width 340 height 22
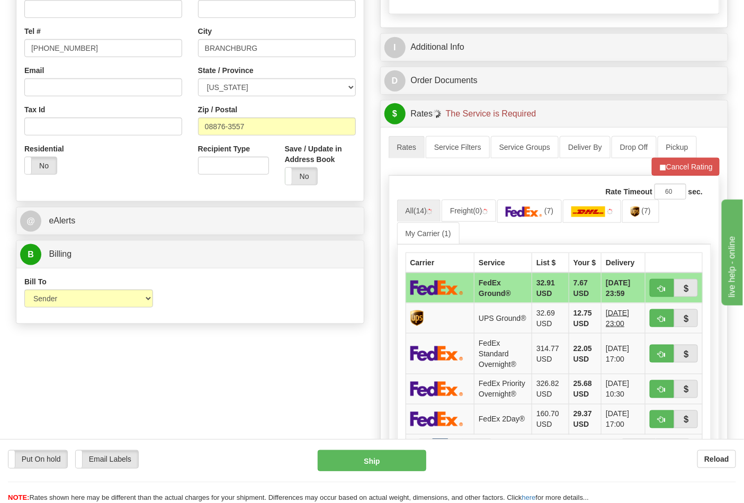
click at [80, 291] on div "Bill To Sender Recipient Third Party Collect" at bounding box center [88, 291] width 129 height 31
drag, startPoint x: 74, startPoint y: 295, endPoint x: 72, endPoint y: 306, distance: 10.8
click at [75, 295] on select "Sender Recipient Third Party Collect" at bounding box center [88, 299] width 129 height 18
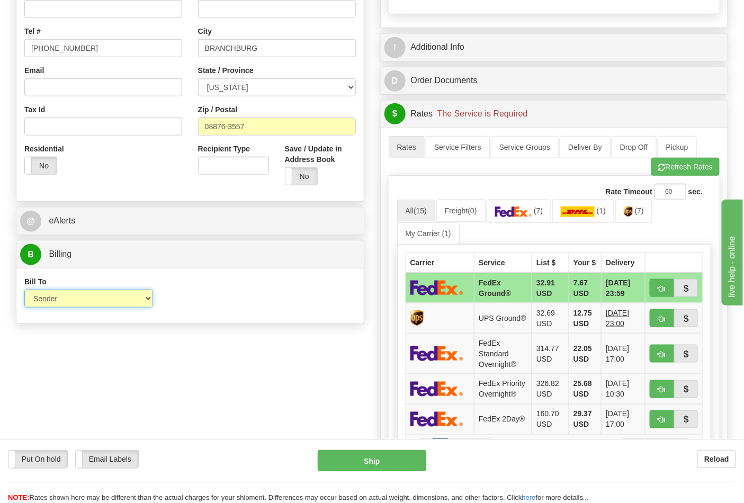
select select "2"
click at [24, 291] on select "Sender Recipient Third Party Collect" at bounding box center [88, 299] width 129 height 18
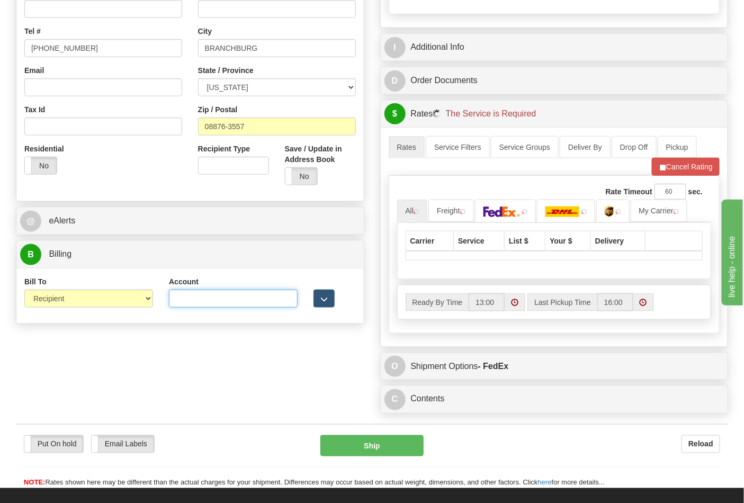
click at [195, 300] on input "Account" at bounding box center [233, 299] width 129 height 18
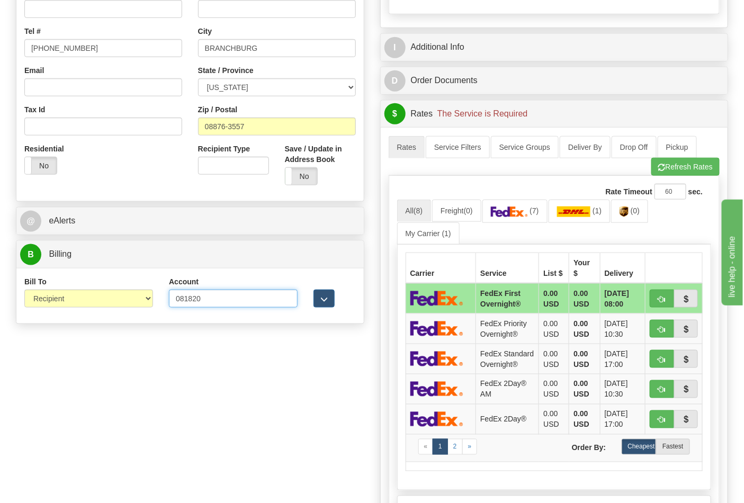
type input "081820"
click button "Delete" at bounding box center [0, 0] width 0 height 0
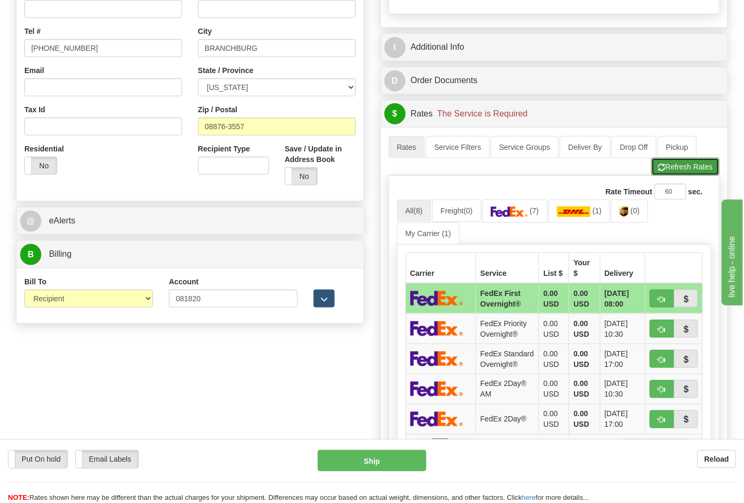
click at [667, 176] on button "Refresh Rates" at bounding box center [685, 167] width 68 height 18
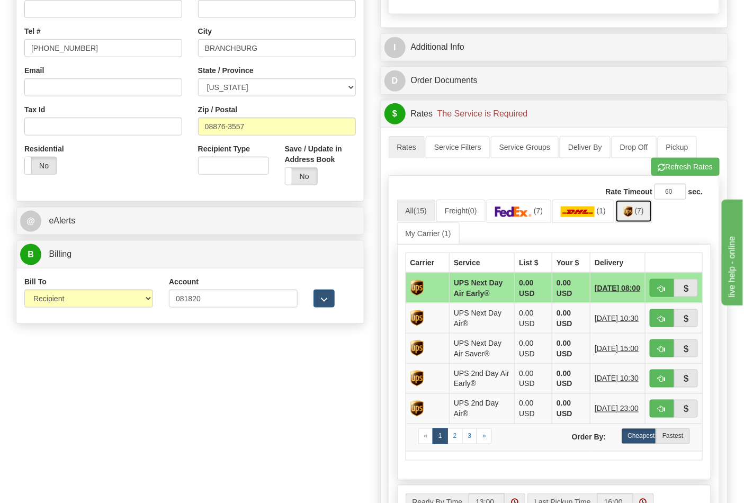
click at [646, 219] on link "(7)" at bounding box center [633, 211] width 37 height 23
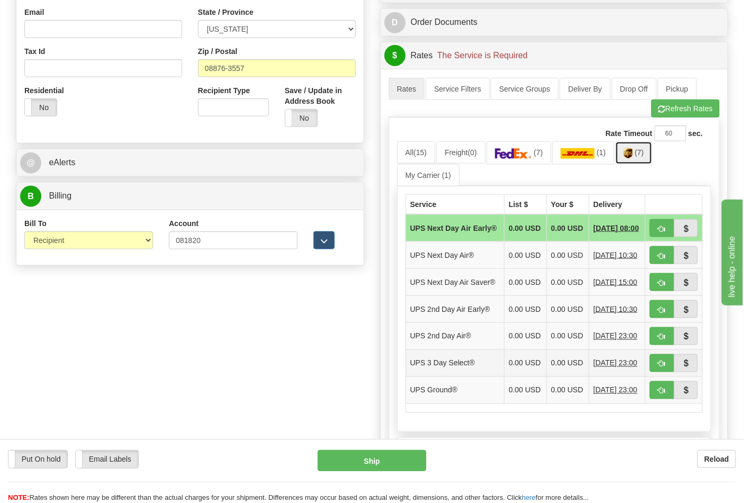
scroll to position [470, 0]
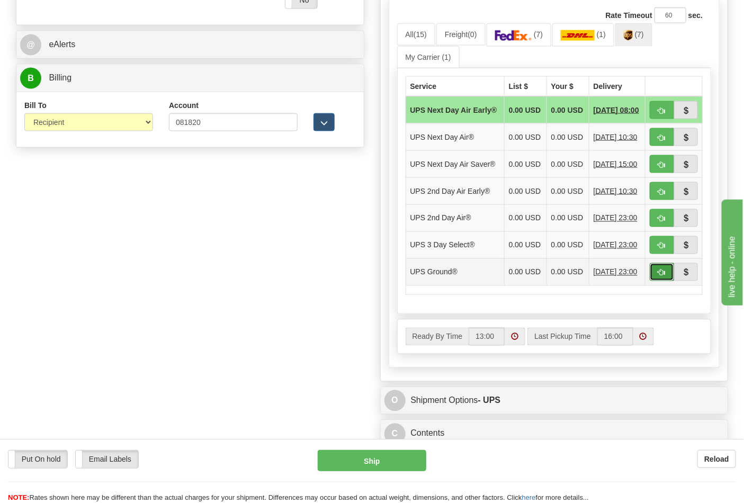
click at [658, 276] on span "button" at bounding box center [661, 272] width 7 height 7
type input "03"
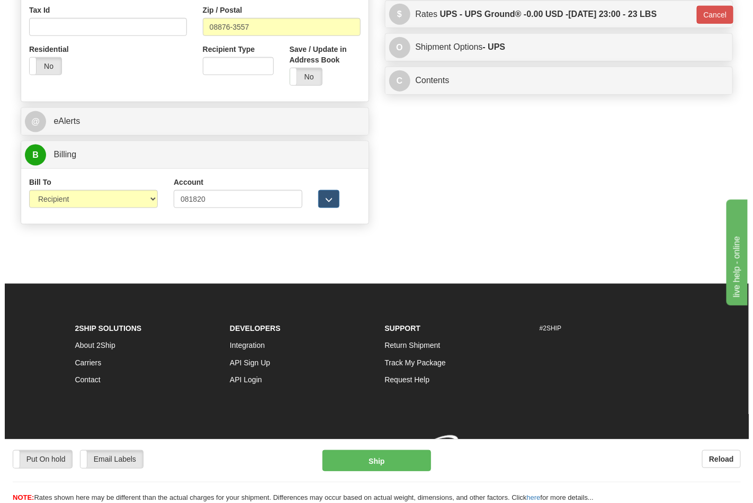
scroll to position [410, 0]
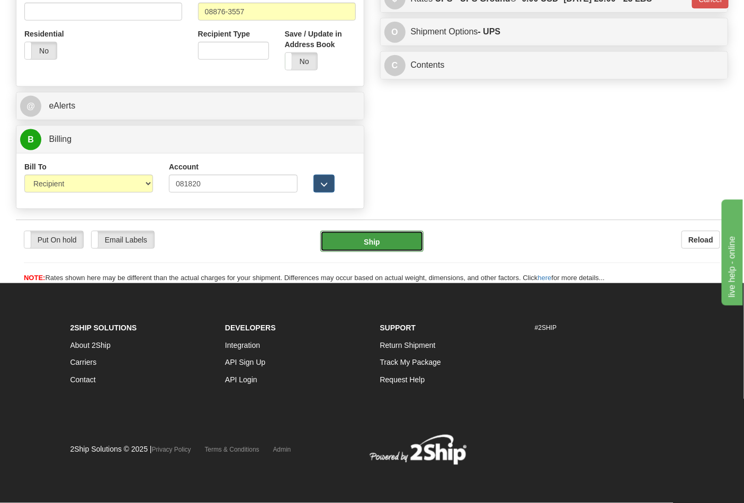
click at [365, 248] on button "Ship" at bounding box center [371, 241] width 103 height 21
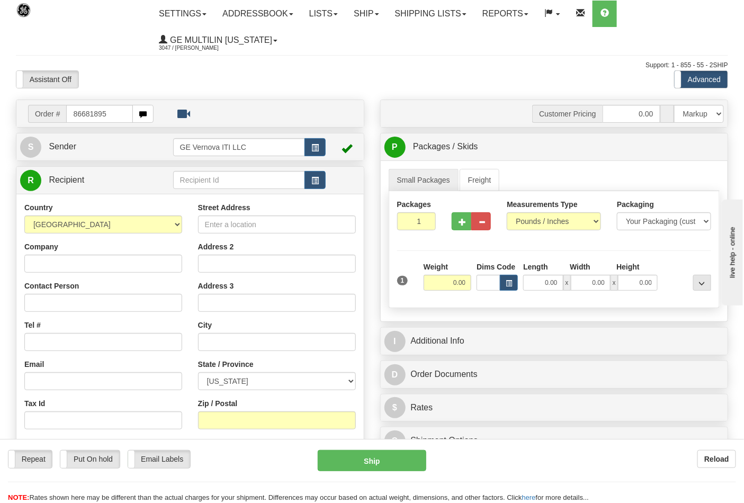
type input "86681895"
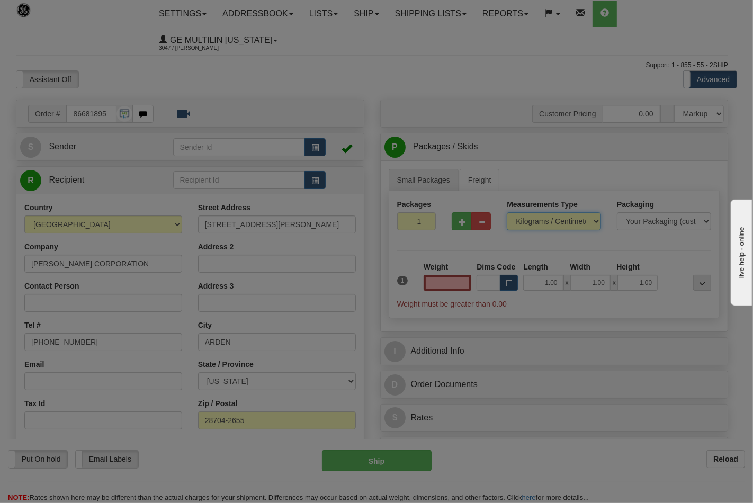
type input "0.00"
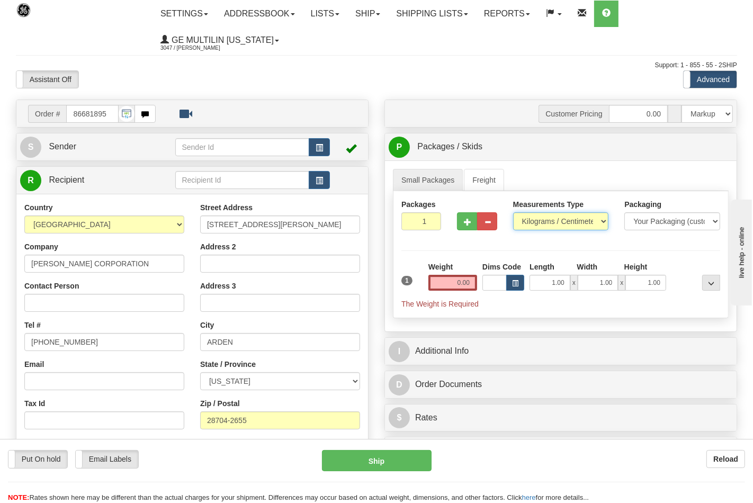
drag, startPoint x: 530, startPoint y: 221, endPoint x: 530, endPoint y: 229, distance: 7.9
click at [530, 221] on select "Pounds / Inches Kilograms / Centimeters" at bounding box center [561, 221] width 96 height 18
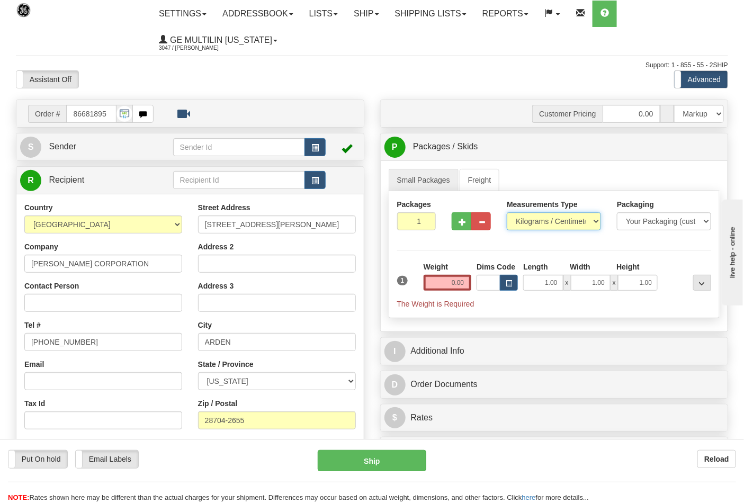
select select "0"
click at [507, 213] on select "Pounds / Inches Kilograms / Centimeters" at bounding box center [554, 221] width 94 height 18
click at [467, 281] on input "0.00" at bounding box center [447, 283] width 48 height 16
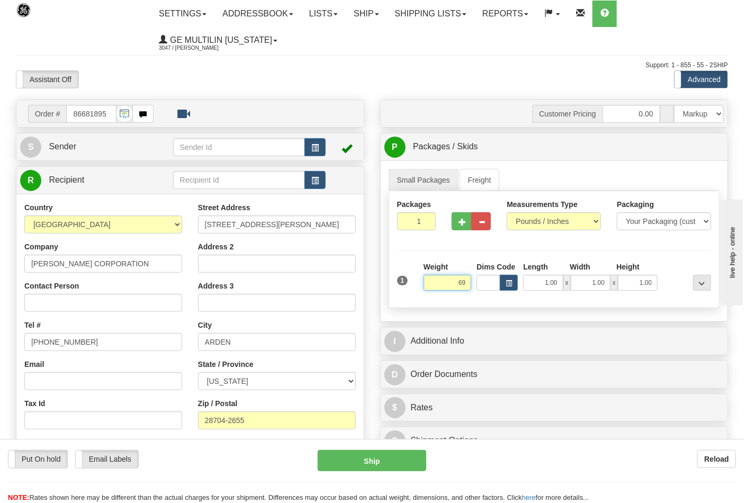
click button "Delete" at bounding box center [0, 0] width 0 height 0
type input "69.00"
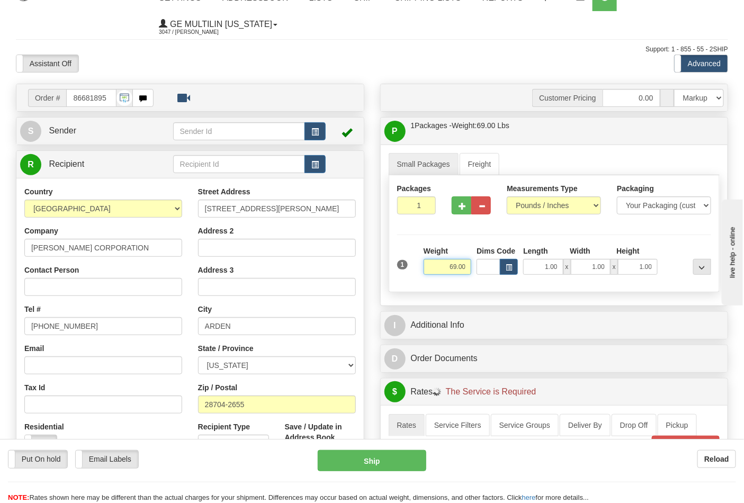
scroll to position [235, 0]
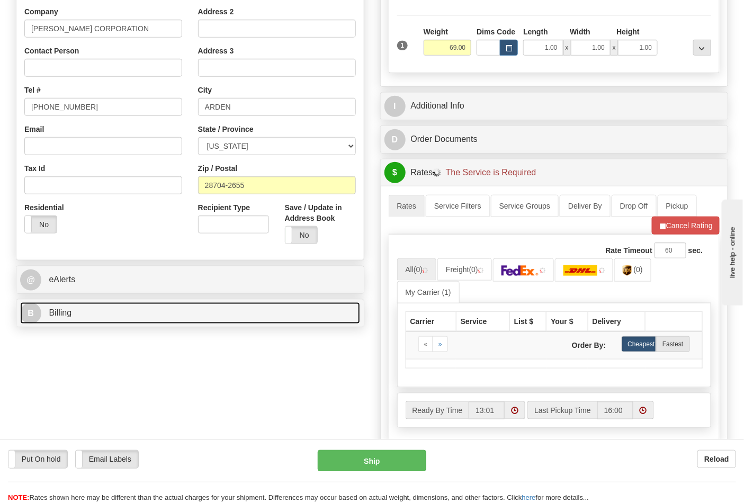
click at [155, 318] on link "B Billing" at bounding box center [190, 313] width 340 height 22
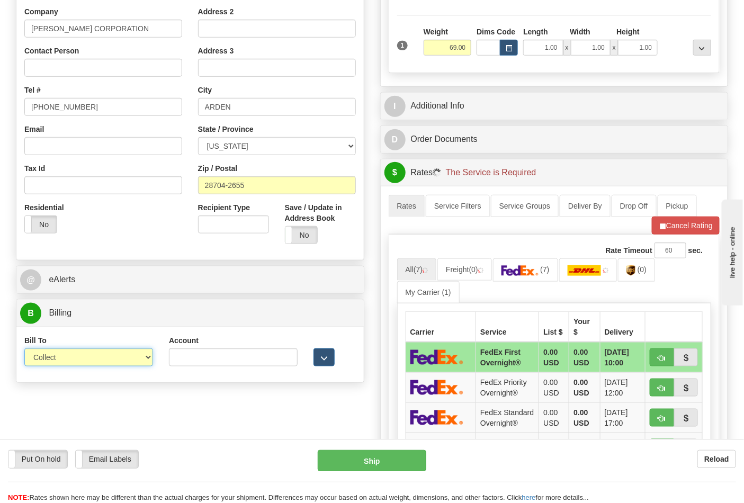
drag, startPoint x: 61, startPoint y: 360, endPoint x: 62, endPoint y: 366, distance: 5.5
click at [61, 360] on select "Sender Recipient Third Party Collect" at bounding box center [88, 357] width 129 height 18
select select "2"
click at [24, 349] on select "Sender Recipient Third Party Collect" at bounding box center [88, 357] width 129 height 18
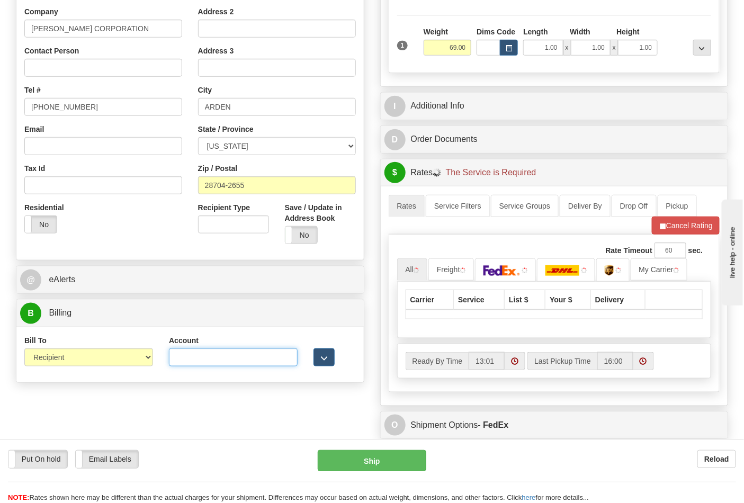
click at [184, 360] on input "Account" at bounding box center [233, 357] width 129 height 18
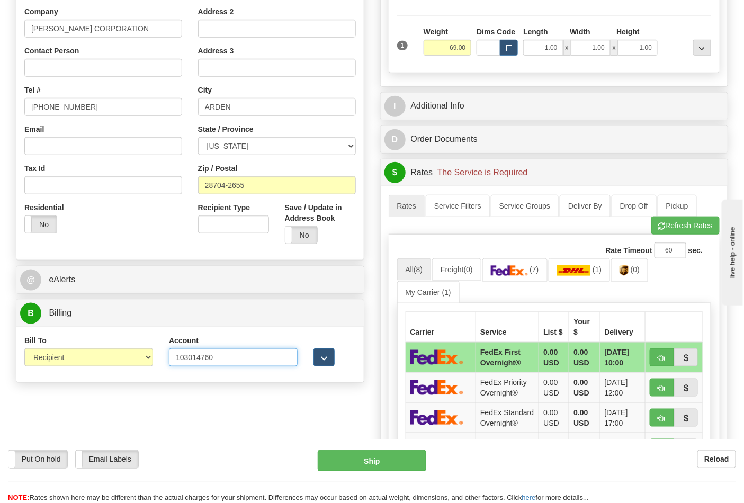
type input "103014760"
click button "Delete" at bounding box center [0, 0] width 0 height 0
click at [510, 281] on link "(7)" at bounding box center [514, 269] width 65 height 23
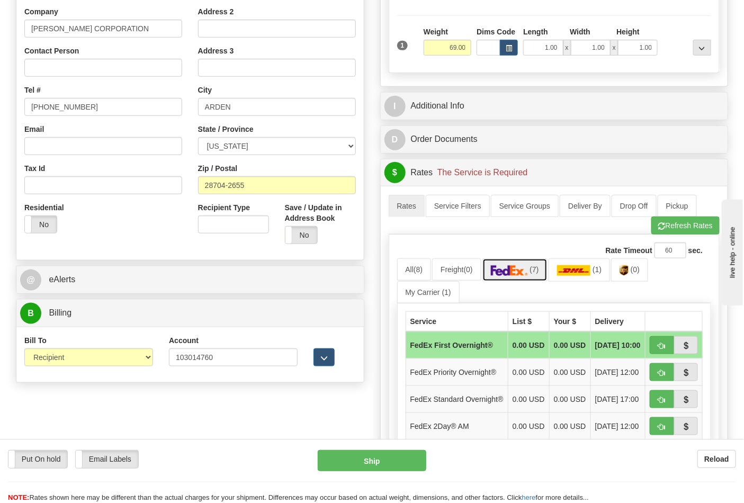
scroll to position [411, 0]
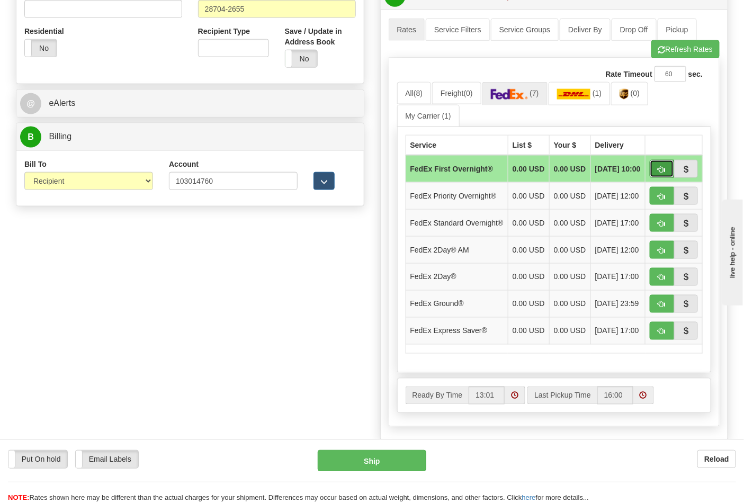
click at [660, 172] on span "button" at bounding box center [661, 169] width 7 height 7
type input "06"
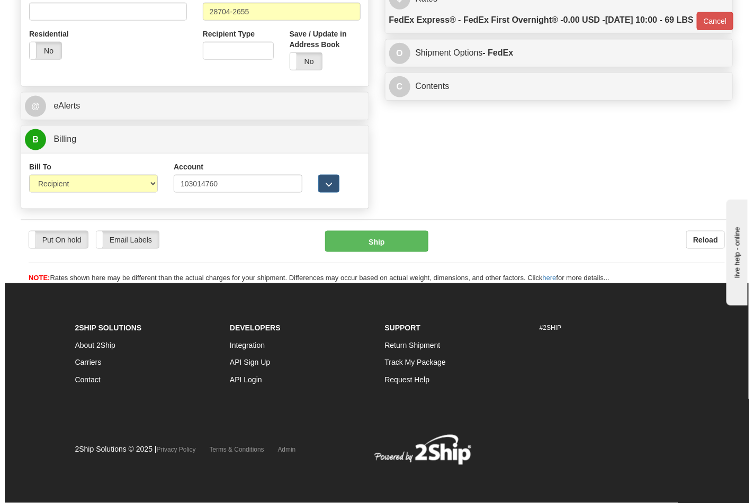
scroll to position [410, 0]
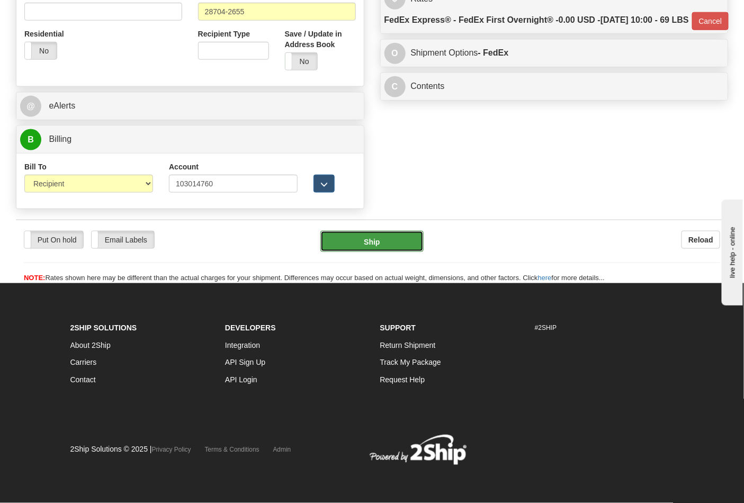
click at [387, 236] on button "Ship" at bounding box center [371, 241] width 103 height 21
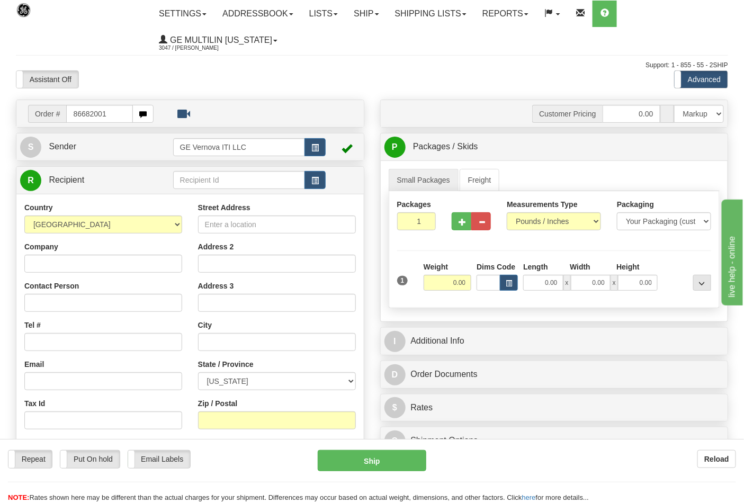
type input "86682001"
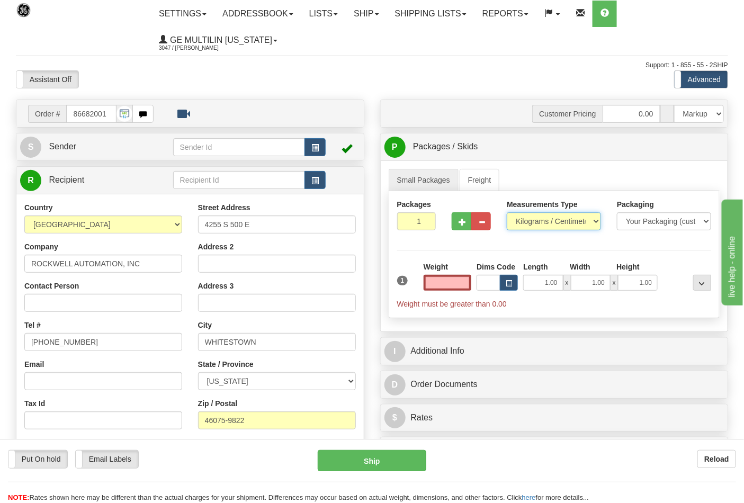
type input "0.00"
click at [561, 219] on select "Pounds / Inches Kilograms / Centimeters" at bounding box center [554, 221] width 94 height 18
select select "0"
click at [507, 213] on select "Pounds / Inches Kilograms / Centimeters" at bounding box center [554, 221] width 94 height 18
click at [464, 290] on input "0.00" at bounding box center [447, 283] width 48 height 16
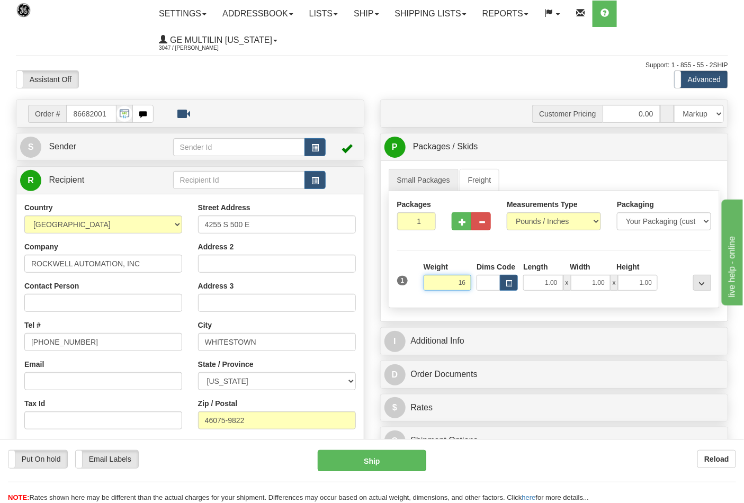
click button "Delete" at bounding box center [0, 0] width 0 height 0
type input "16.00"
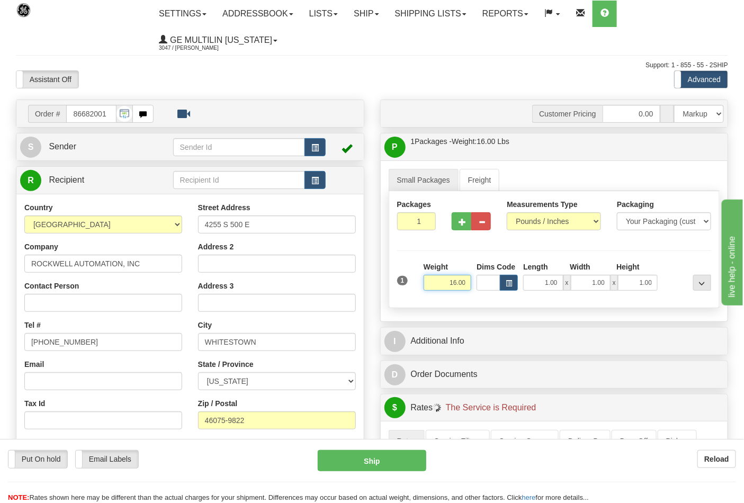
scroll to position [176, 0]
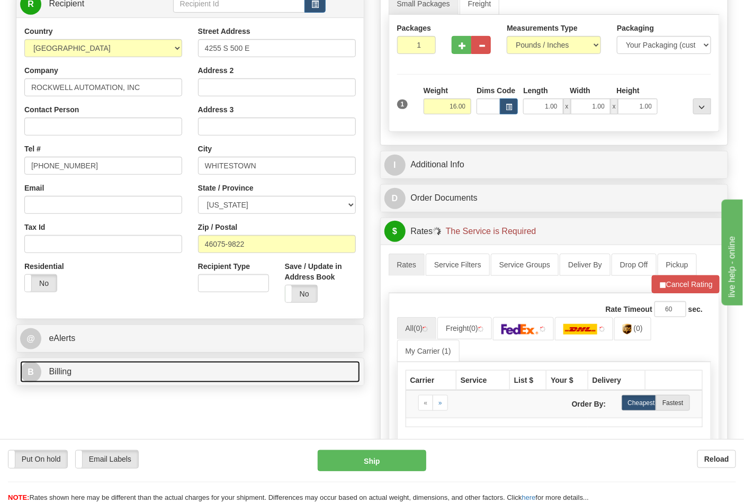
click at [101, 376] on link "B Billing" at bounding box center [190, 372] width 340 height 22
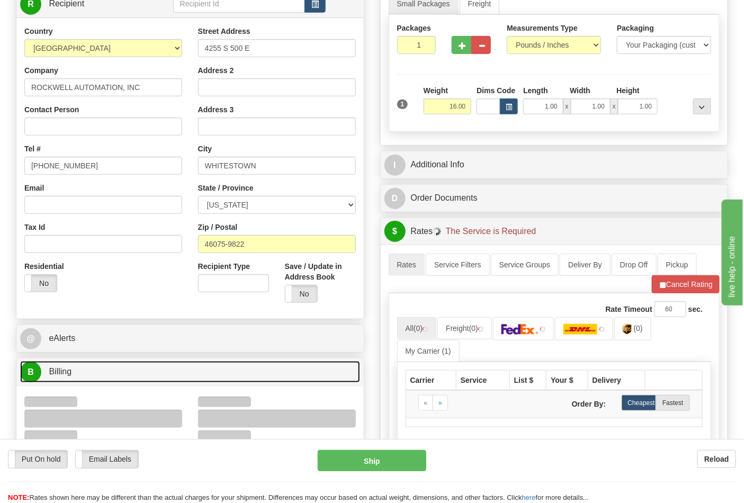
scroll to position [294, 0]
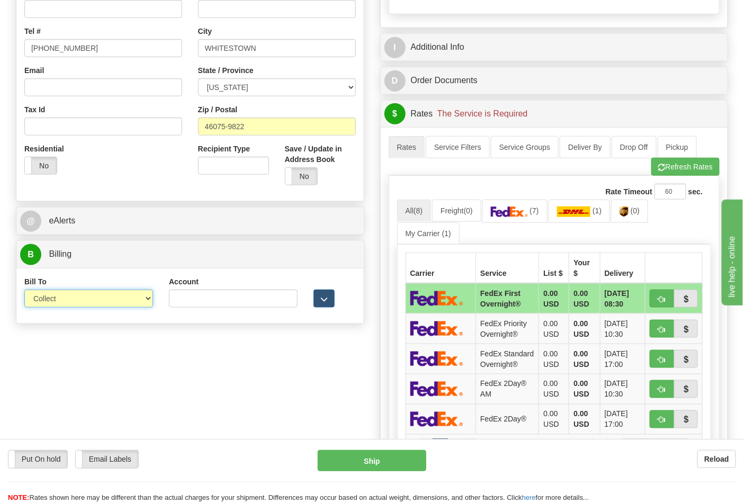
click at [66, 293] on select "Sender Recipient Third Party Collect" at bounding box center [88, 299] width 129 height 18
select select "2"
click at [24, 291] on select "Sender Recipient Third Party Collect" at bounding box center [88, 299] width 129 height 18
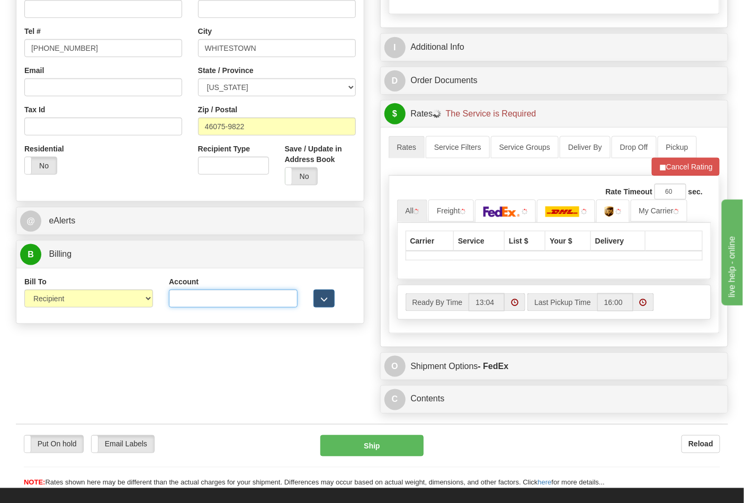
click at [178, 303] on input "Account" at bounding box center [233, 299] width 129 height 18
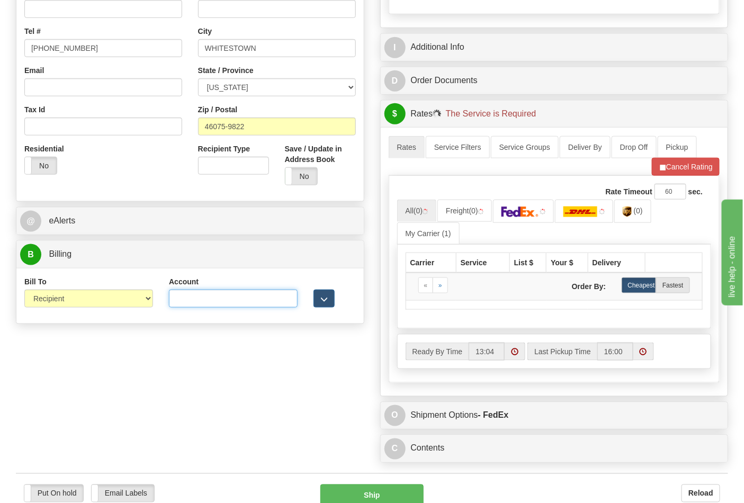
type input "587102"
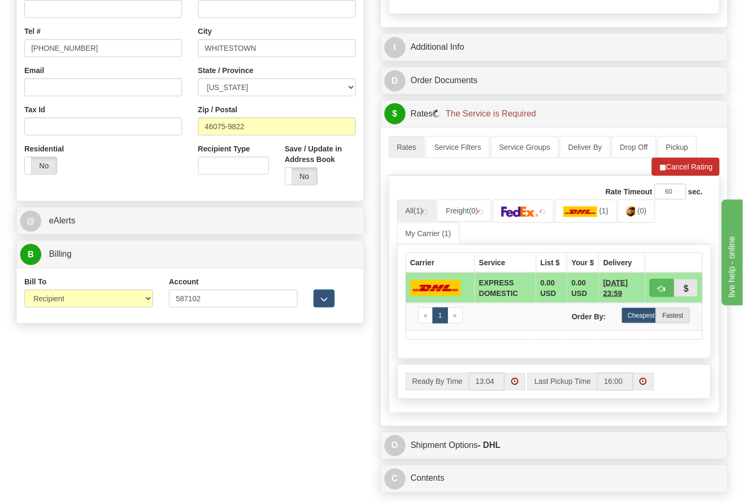
click at [685, 173] on li "Refresh Rates Cancel Rating" at bounding box center [686, 167] width 68 height 18
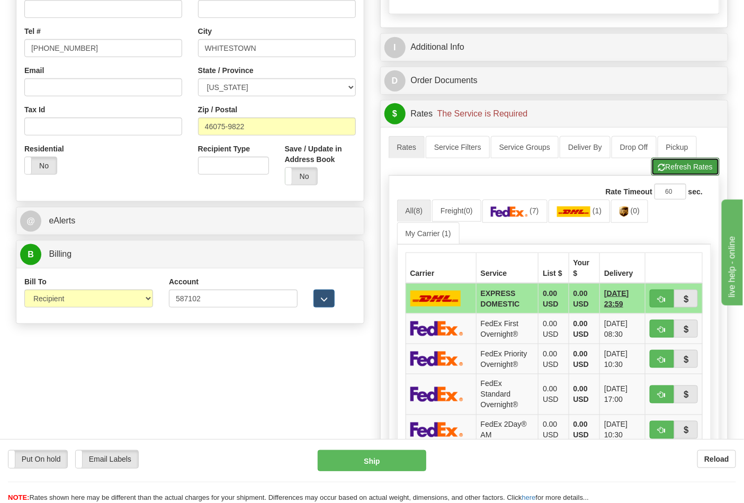
click at [685, 173] on button "Refresh Rates" at bounding box center [685, 167] width 68 height 18
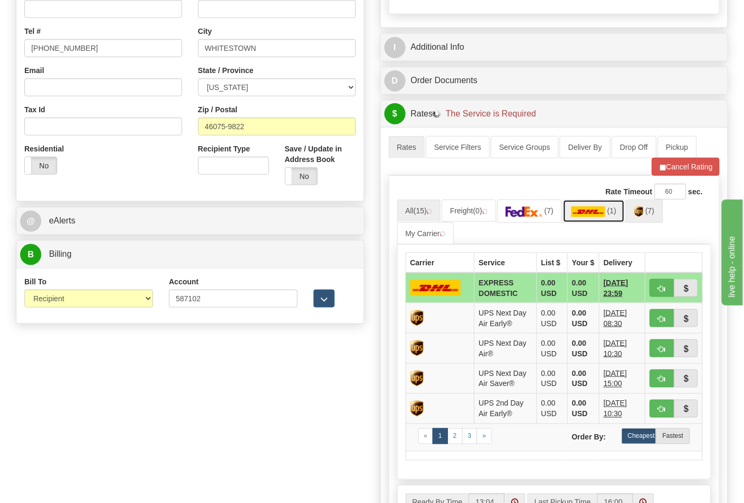
click at [625, 215] on link "(1)" at bounding box center [594, 211] width 62 height 23
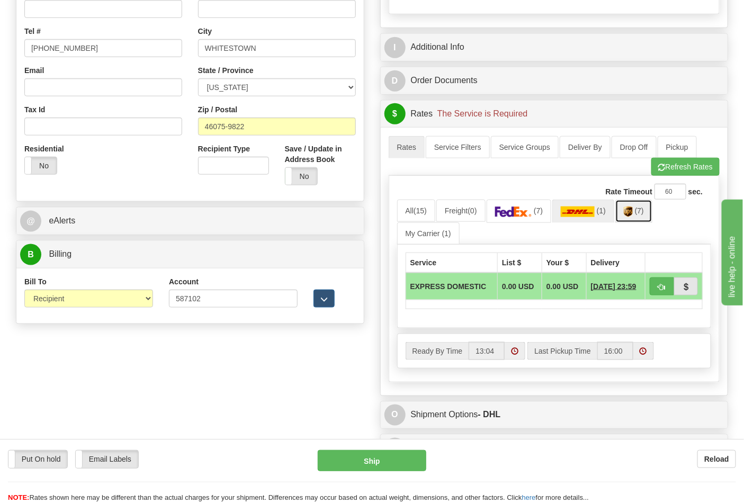
click at [632, 213] on img at bounding box center [628, 211] width 9 height 11
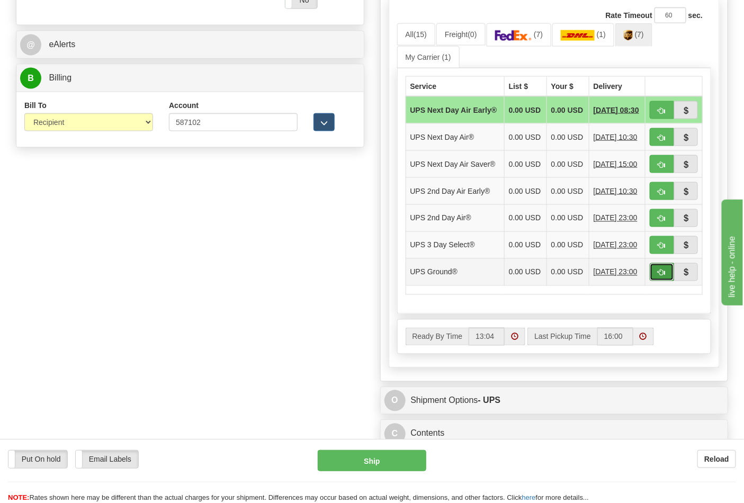
click at [664, 276] on span "button" at bounding box center [661, 272] width 7 height 7
type input "03"
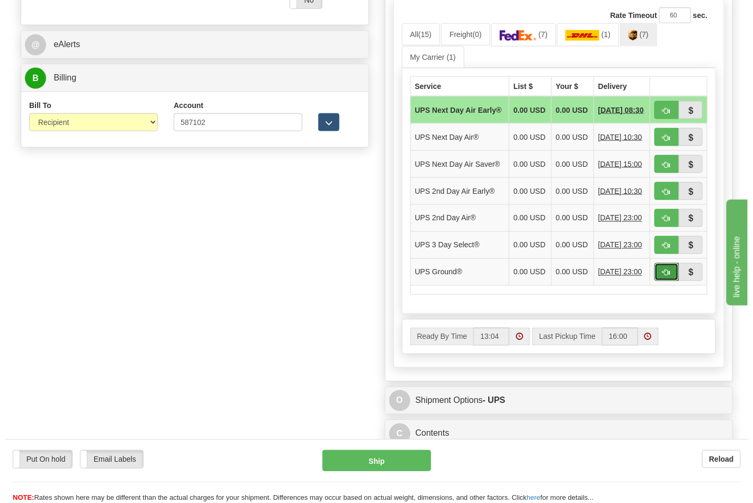
scroll to position [410, 0]
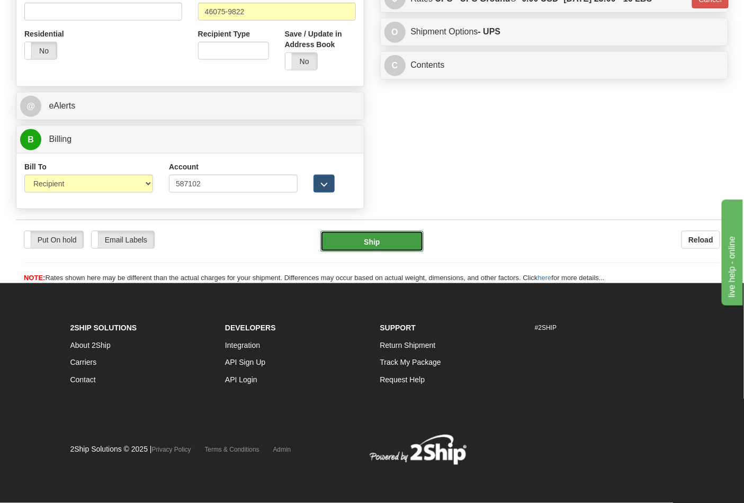
click at [375, 242] on button "Ship" at bounding box center [371, 241] width 103 height 21
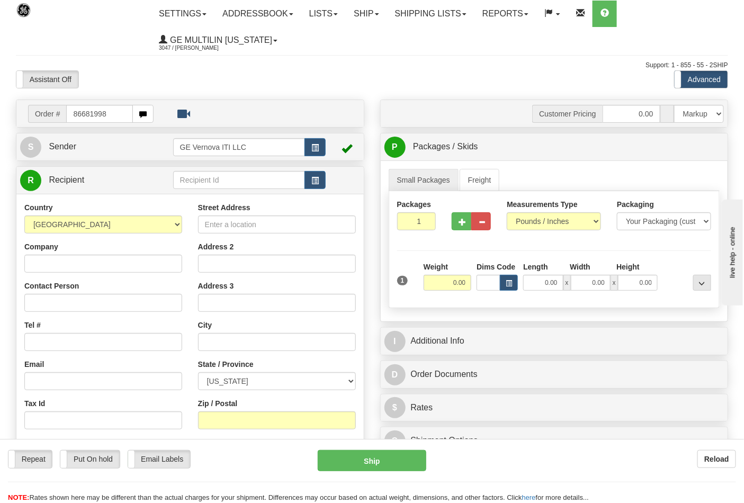
type input "86681998"
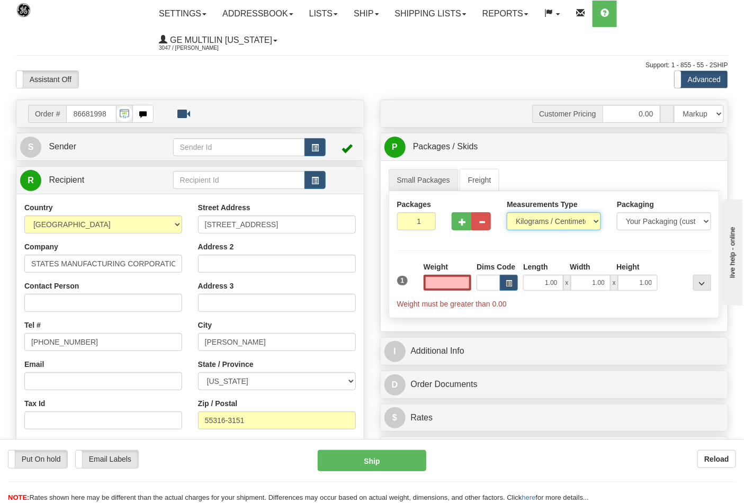
type input "0.00"
click at [537, 223] on select "Pounds / Inches Kilograms / Centimeters" at bounding box center [554, 221] width 94 height 18
select select "0"
click at [507, 213] on select "Pounds / Inches Kilograms / Centimeters" at bounding box center [554, 221] width 94 height 18
click at [470, 280] on input "0.00" at bounding box center [447, 283] width 48 height 16
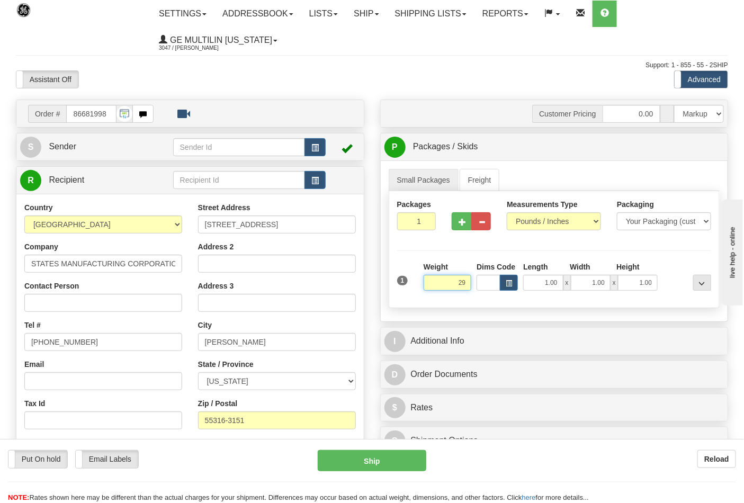
click button "Delete" at bounding box center [0, 0] width 0 height 0
type input "29.00"
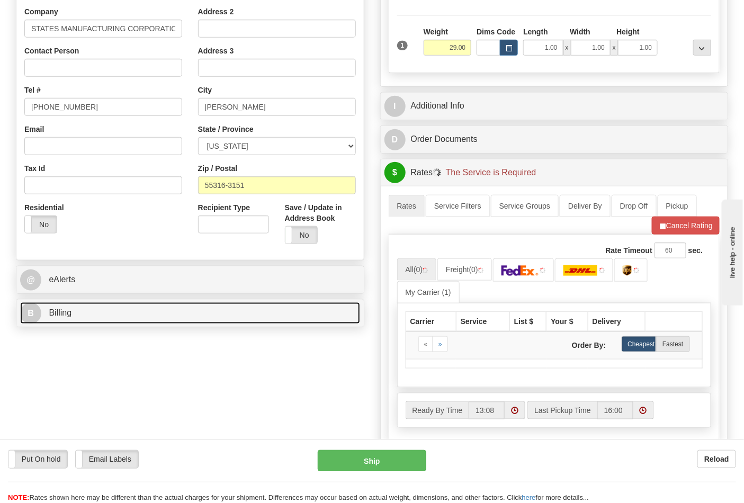
click at [163, 315] on link "B Billing" at bounding box center [190, 313] width 340 height 22
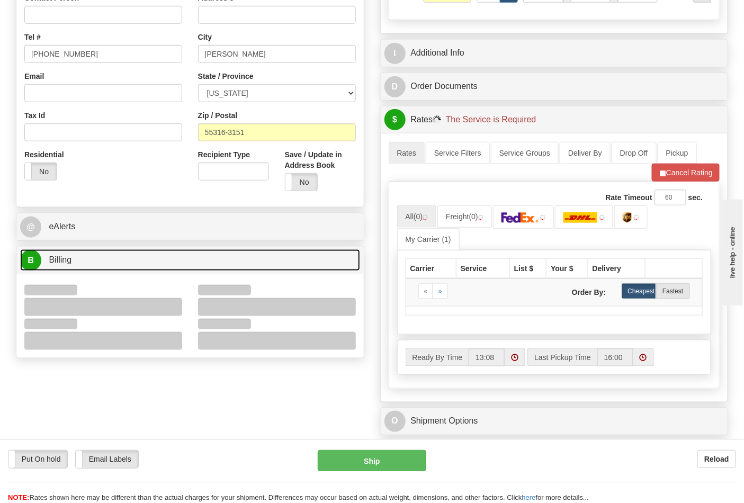
scroll to position [353, 0]
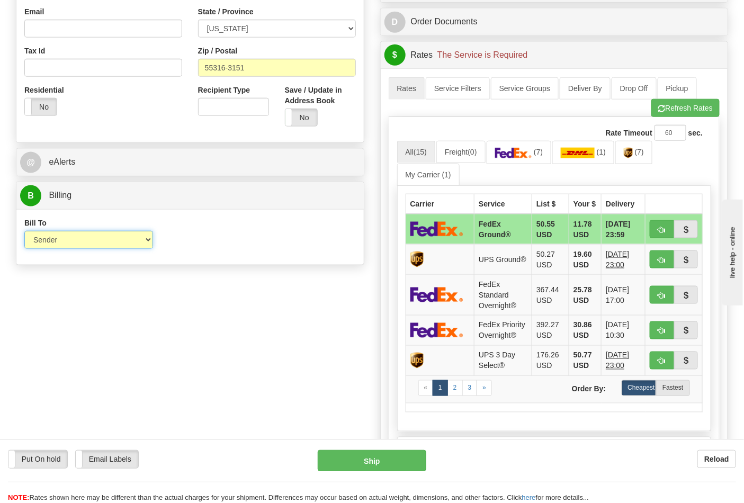
click at [57, 244] on select "Sender Recipient Third Party Collect" at bounding box center [88, 240] width 129 height 18
drag, startPoint x: 215, startPoint y: 252, endPoint x: 345, endPoint y: 252, distance: 129.7
click at [215, 252] on div "Bill To Sender Recipient Third Party Collect Account 3rd Party Account List Ple…" at bounding box center [189, 237] width 347 height 39
click at [538, 160] on link "(7)" at bounding box center [518, 152] width 65 height 23
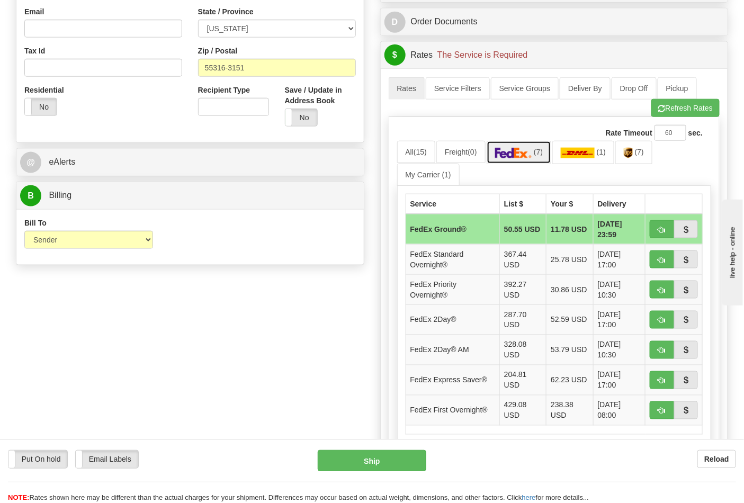
scroll to position [470, 0]
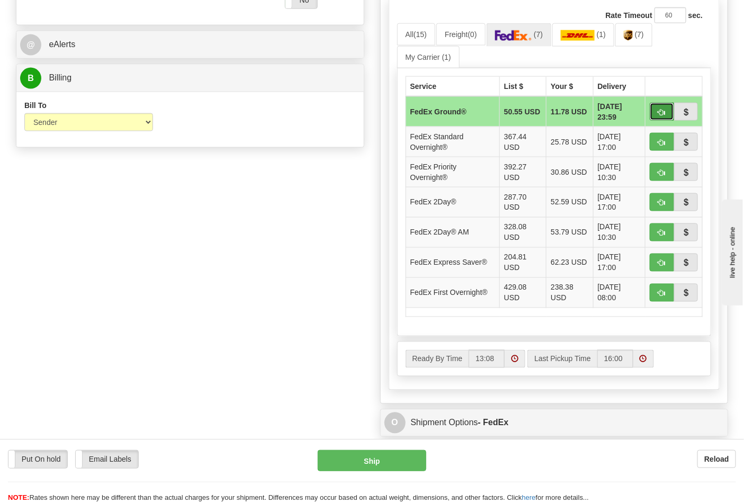
click at [652, 117] on button "button" at bounding box center [662, 112] width 24 height 18
type input "92"
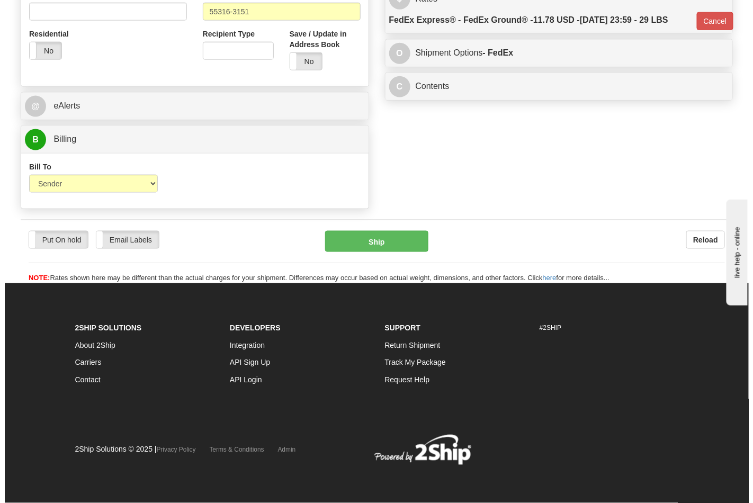
scroll to position [410, 0]
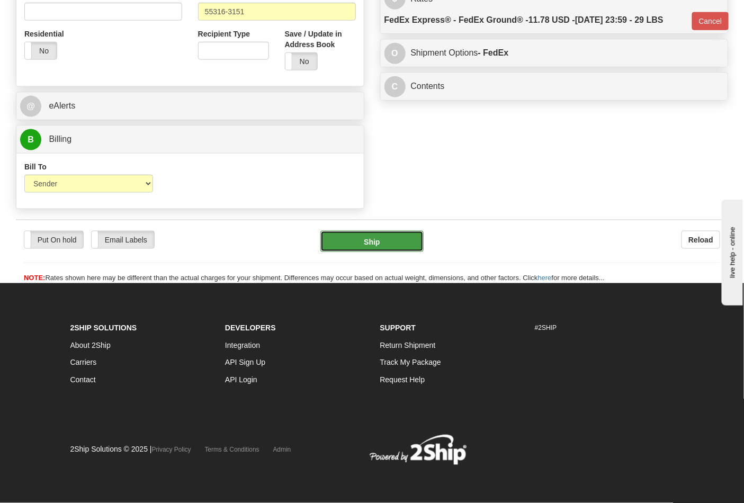
click at [374, 235] on button "Ship" at bounding box center [371, 241] width 103 height 21
